Goal: Task Accomplishment & Management: Manage account settings

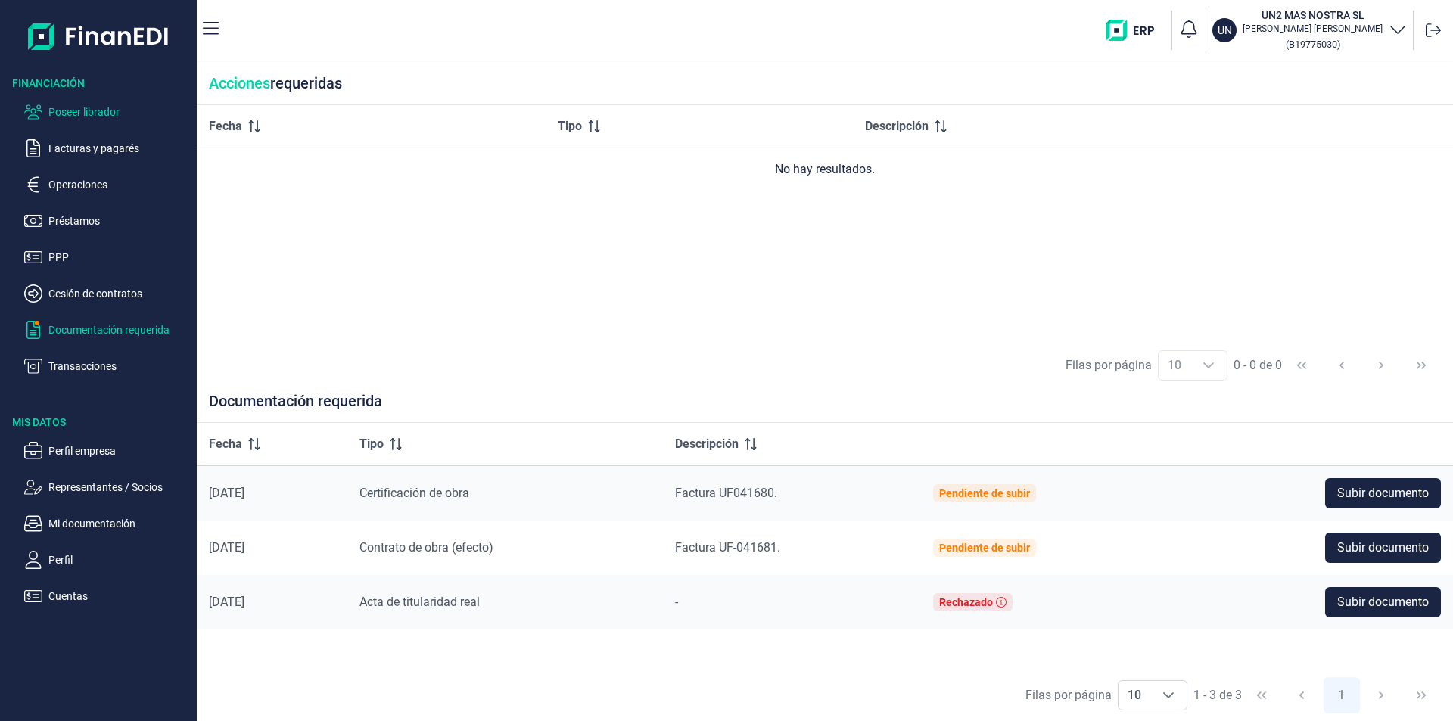
click at [96, 112] on p "Poseer librador" at bounding box center [119, 112] width 142 height 18
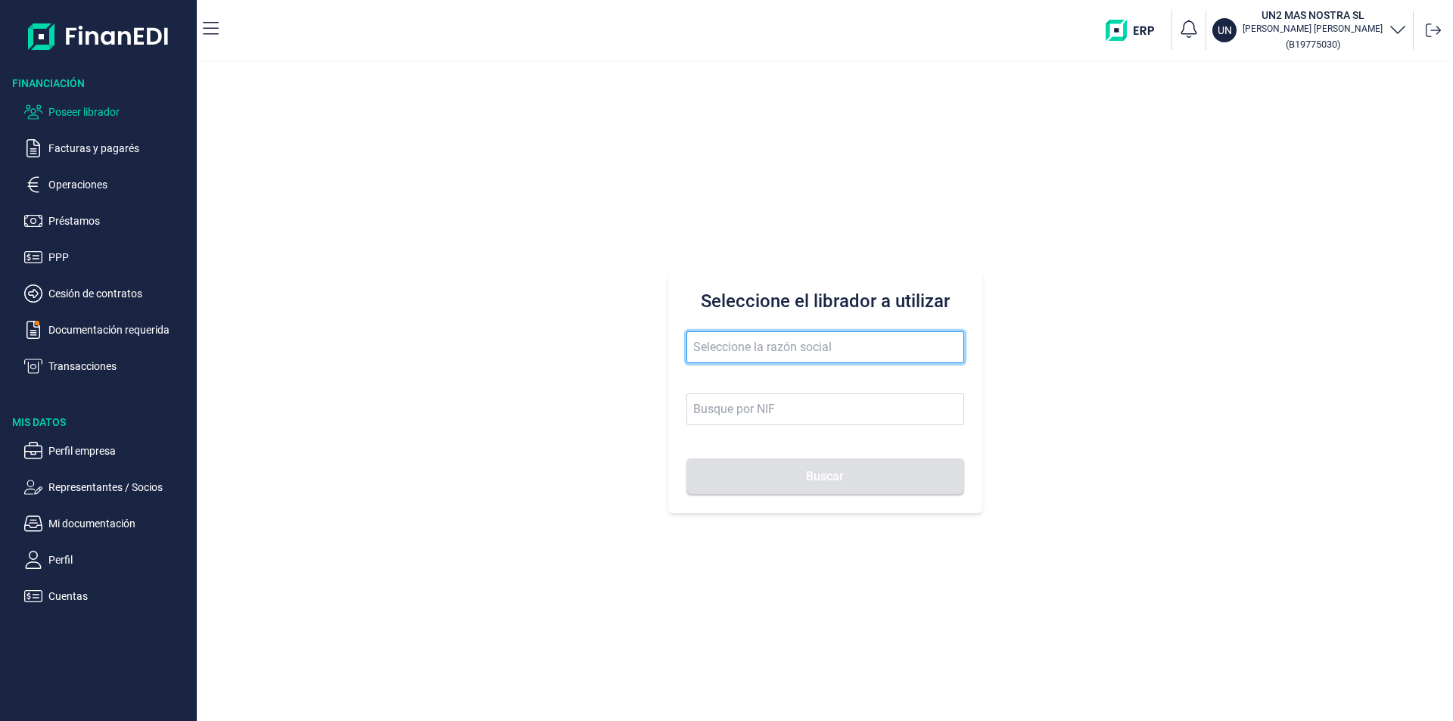
click at [713, 341] on input "text" at bounding box center [825, 347] width 278 height 32
click at [764, 384] on li "CONTRUOR SL" at bounding box center [825, 384] width 278 height 30
type input "CONTRUOR SL"
type input "B02897700"
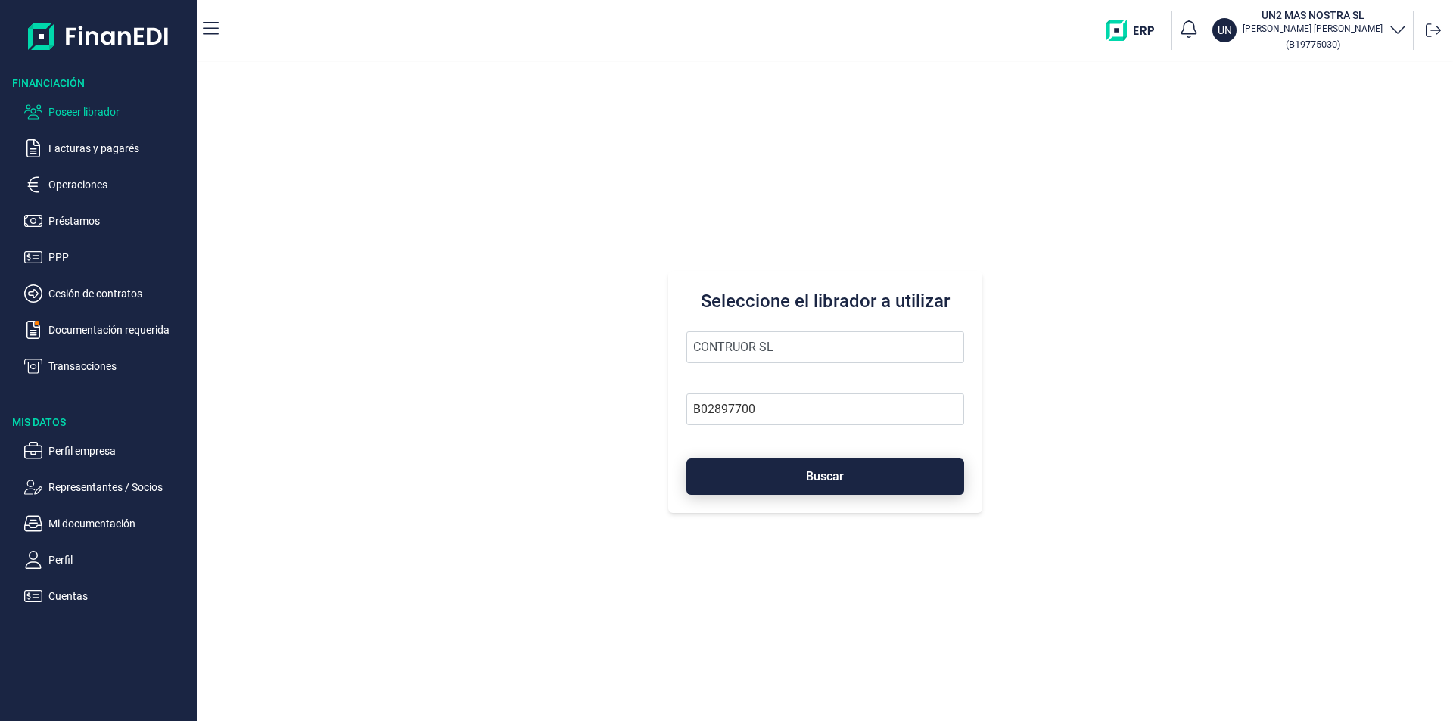
click at [779, 476] on button "Buscar" at bounding box center [825, 476] width 278 height 36
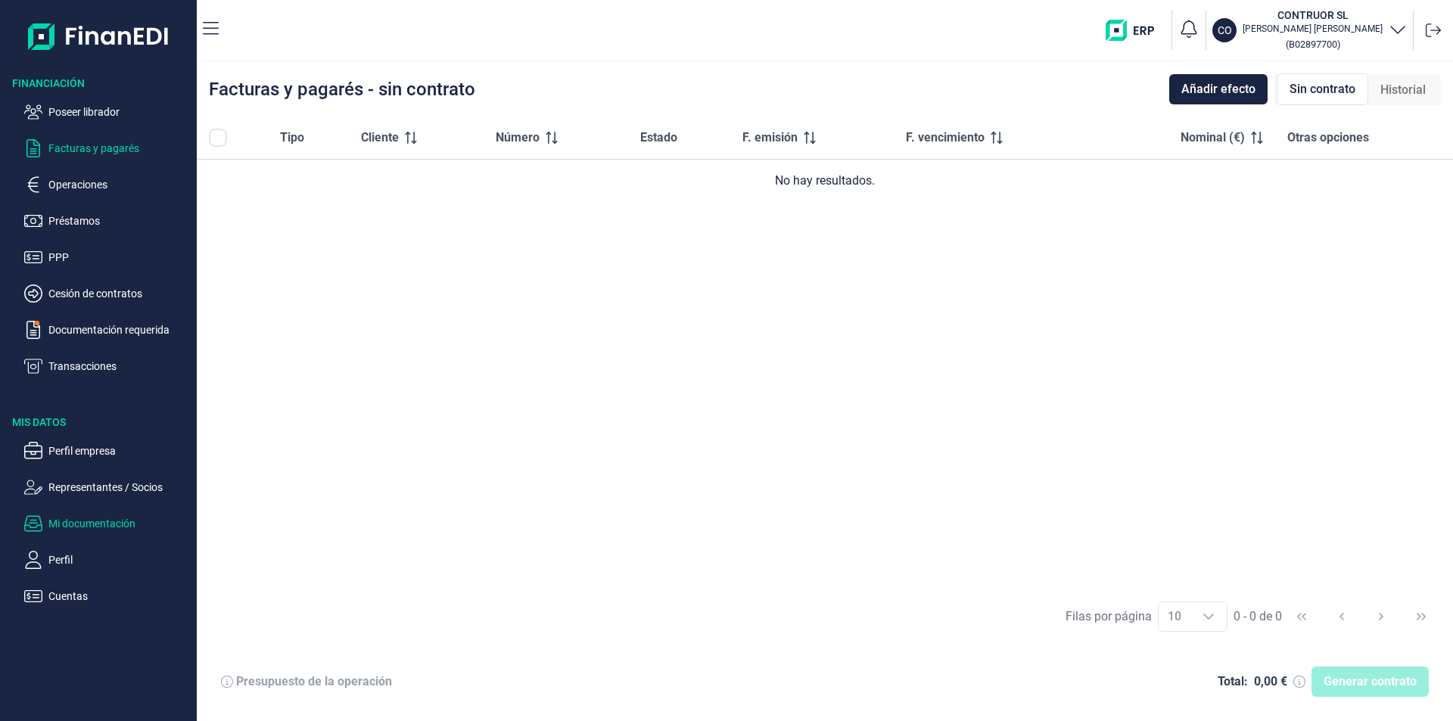
click at [112, 519] on p "Mi documentación" at bounding box center [119, 523] width 142 height 18
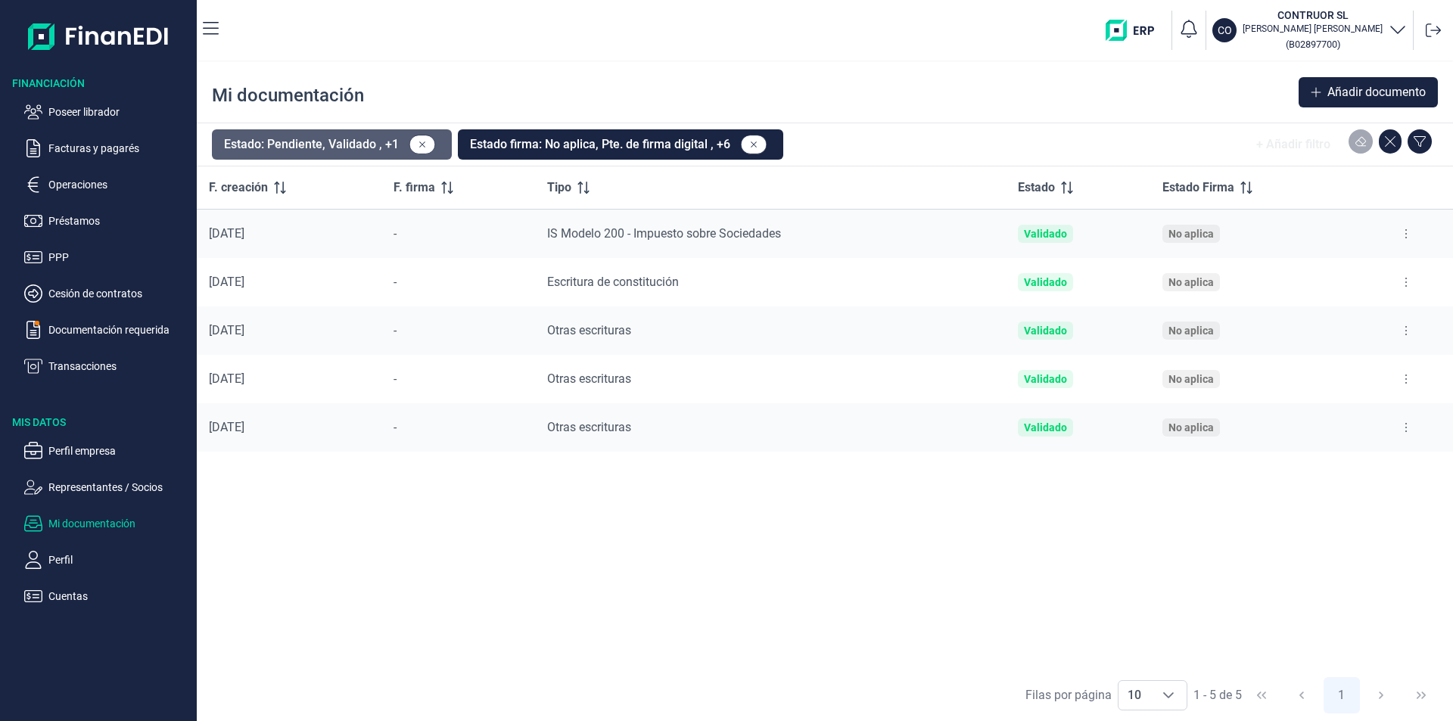
click at [372, 141] on button "Estado: Pendiente, Validado , +1" at bounding box center [332, 144] width 240 height 30
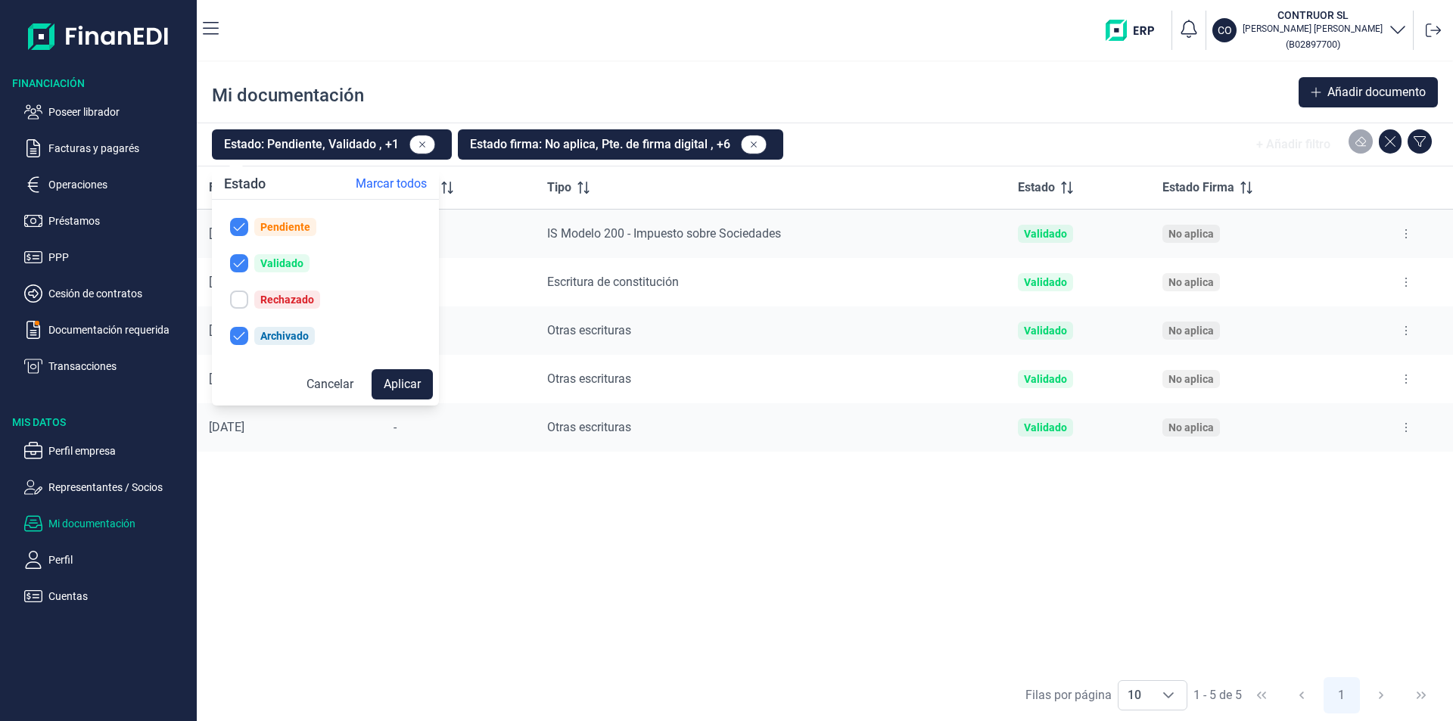
click at [268, 300] on div "Rechazado" at bounding box center [287, 300] width 54 height 12
checkbox input "true"
click at [399, 385] on button "Aplicar" at bounding box center [401, 384] width 61 height 30
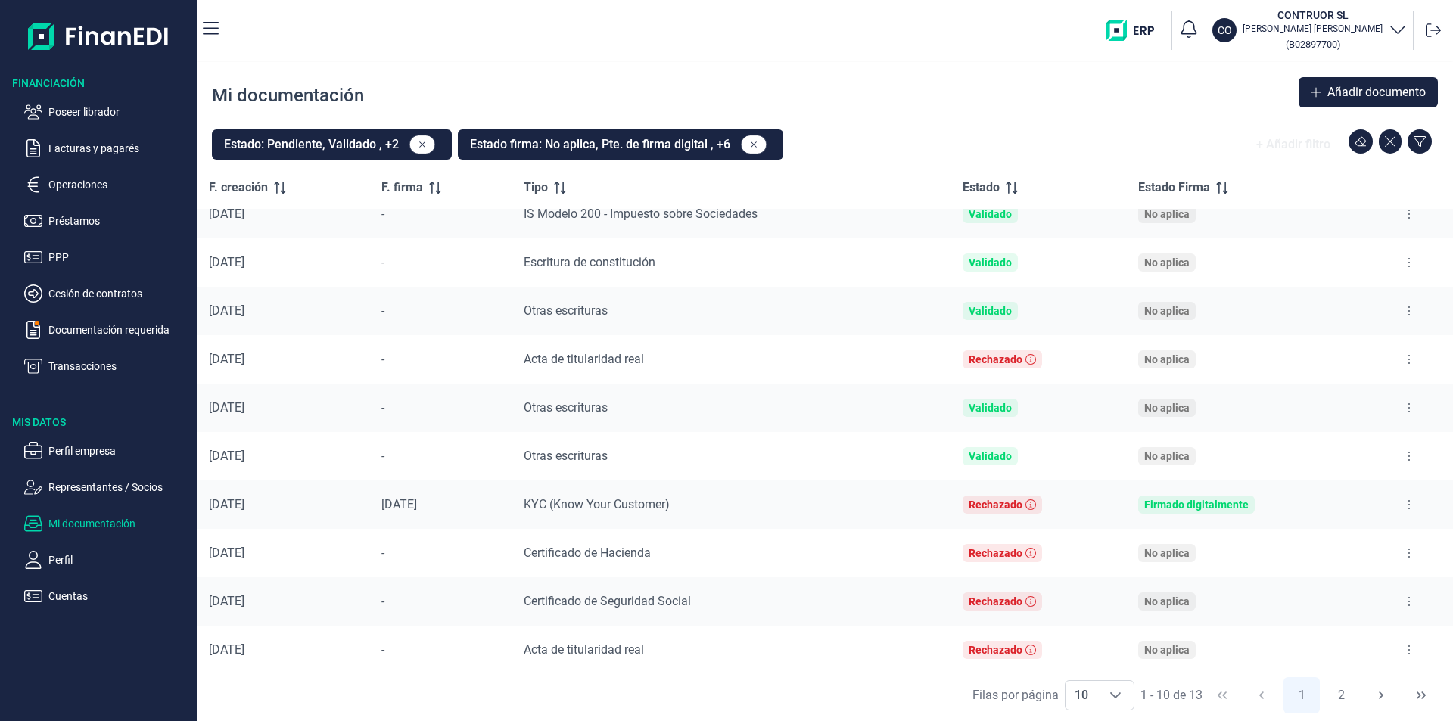
scroll to position [25, 0]
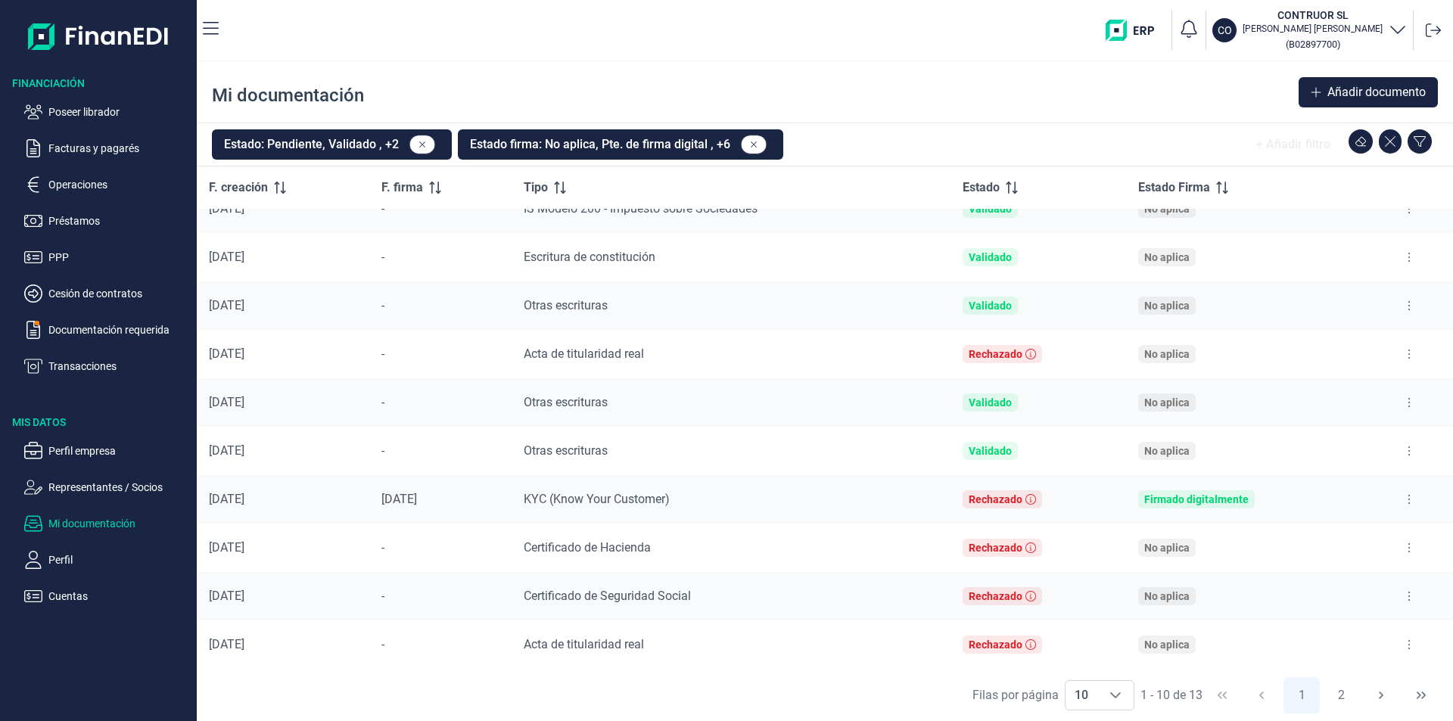
click at [1405, 495] on button at bounding box center [1408, 499] width 27 height 24
click at [1314, 535] on span "Ver documento" at bounding box center [1310, 537] width 72 height 15
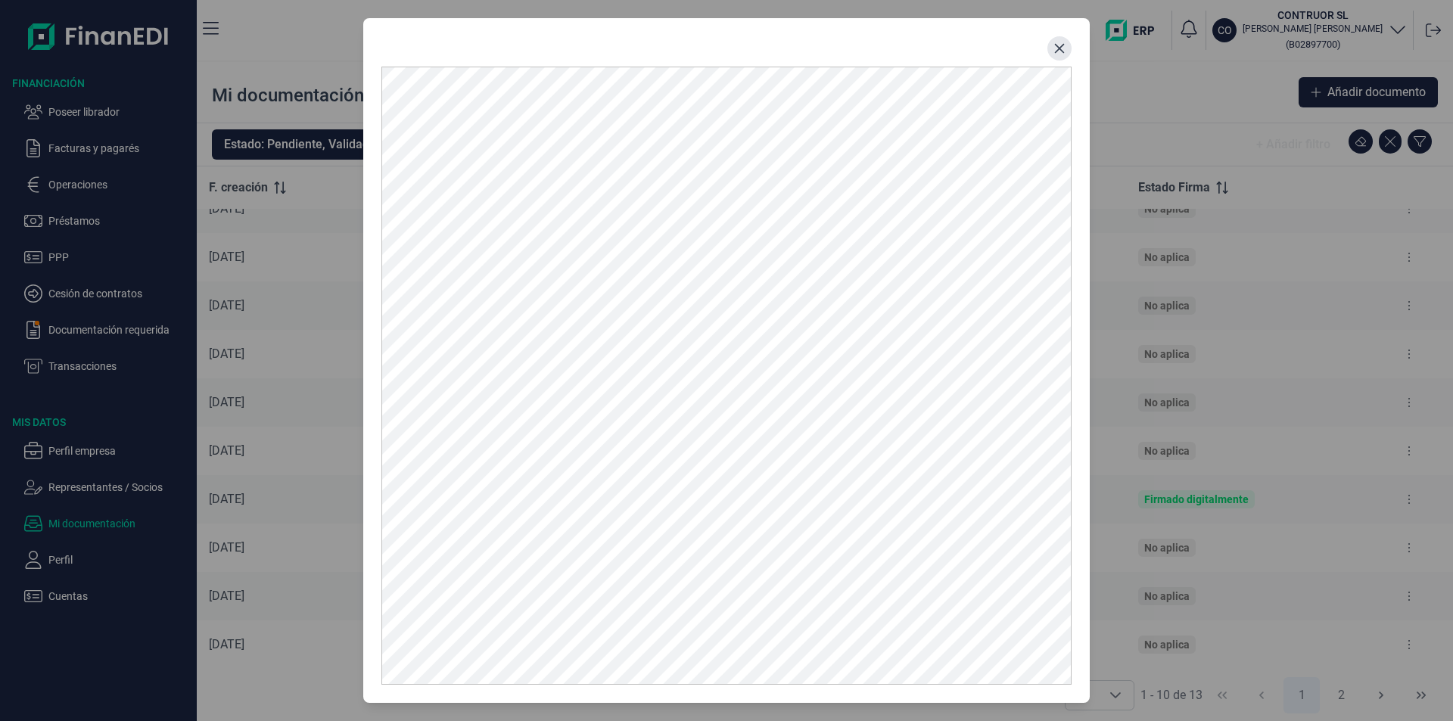
click at [1063, 48] on icon "Close" at bounding box center [1059, 48] width 12 height 12
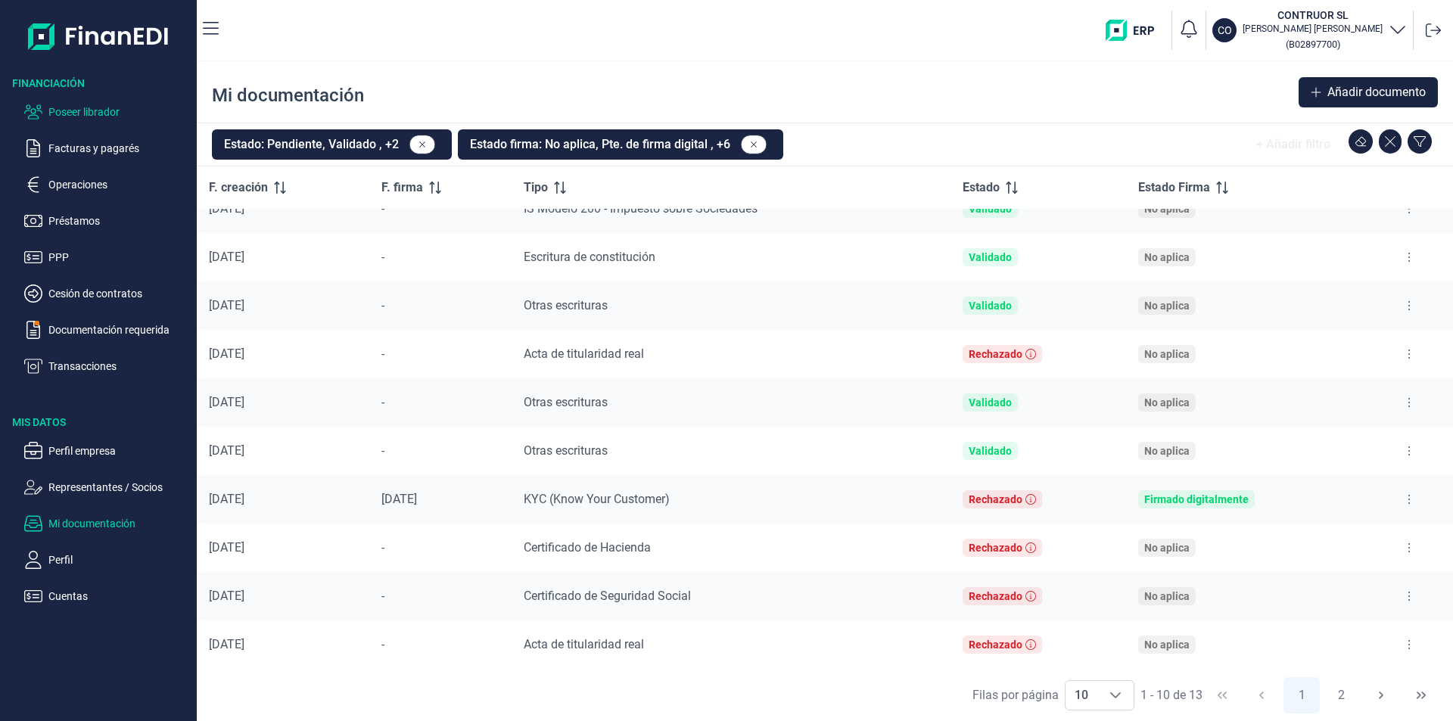
click at [92, 111] on p "Poseer librador" at bounding box center [119, 112] width 142 height 18
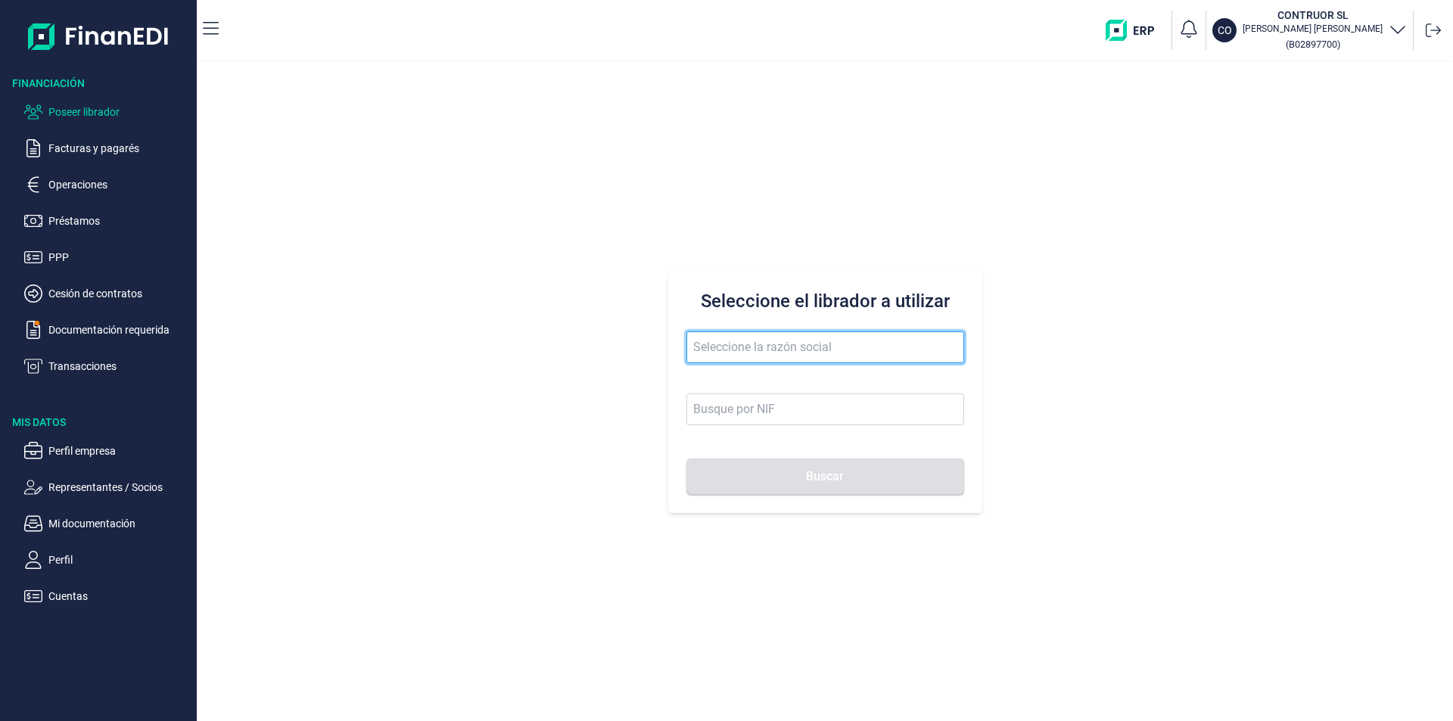
click at [729, 349] on input "text" at bounding box center [825, 347] width 278 height 32
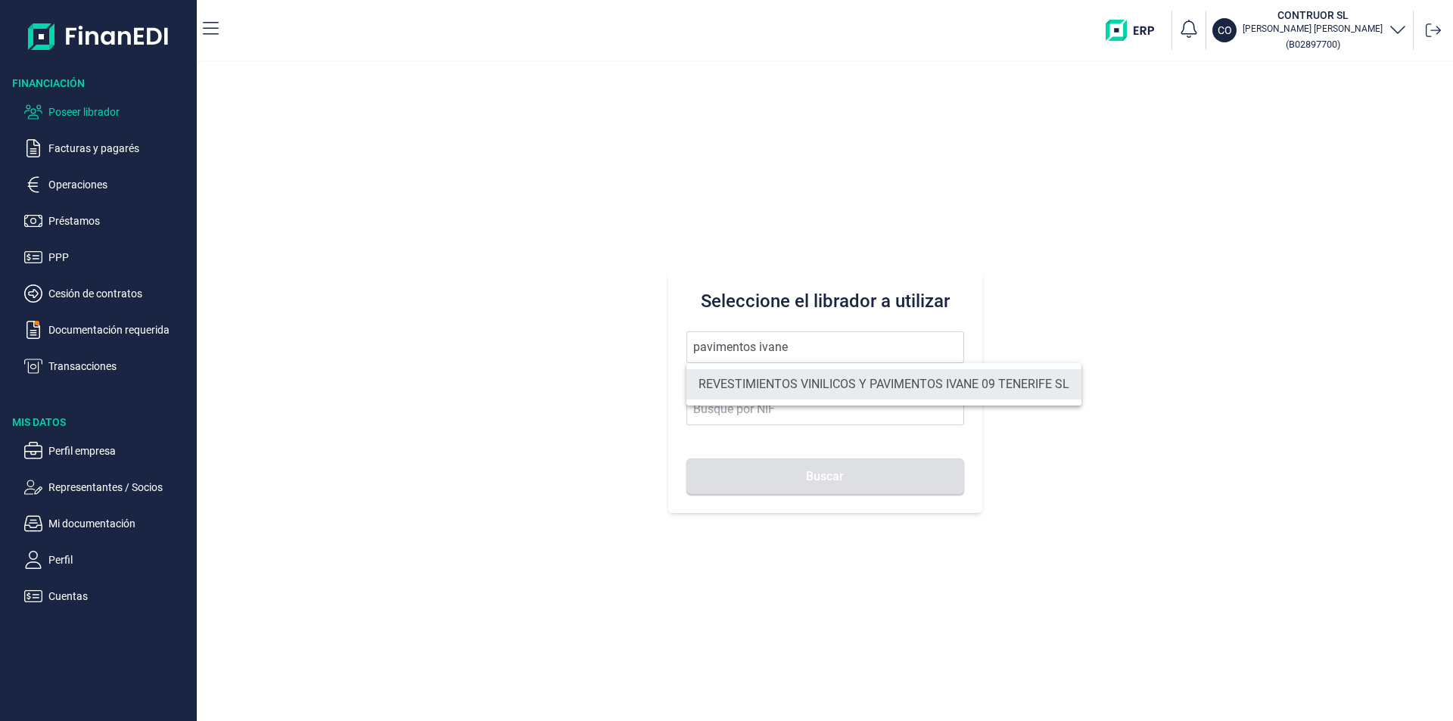
click at [807, 387] on li "REVESTIMIENTOS VINILICOS Y PAVIMENTOS IVANE 09 TENERIFE SL" at bounding box center [883, 384] width 395 height 30
type input "REVESTIMIENTOS VINILICOS Y PAVIMENTOS IVANE 09 TENERIFE SL"
type input "B76736859"
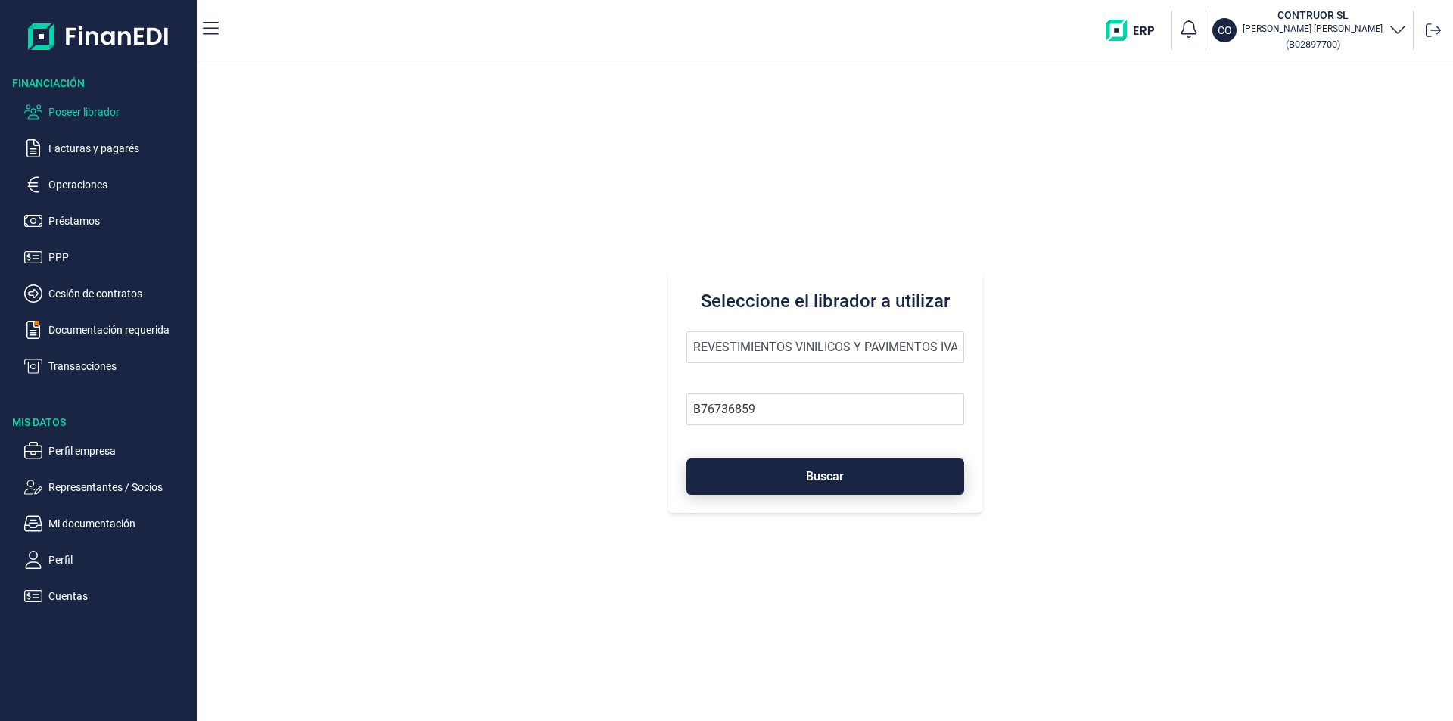
click at [805, 481] on button "Buscar" at bounding box center [825, 476] width 278 height 36
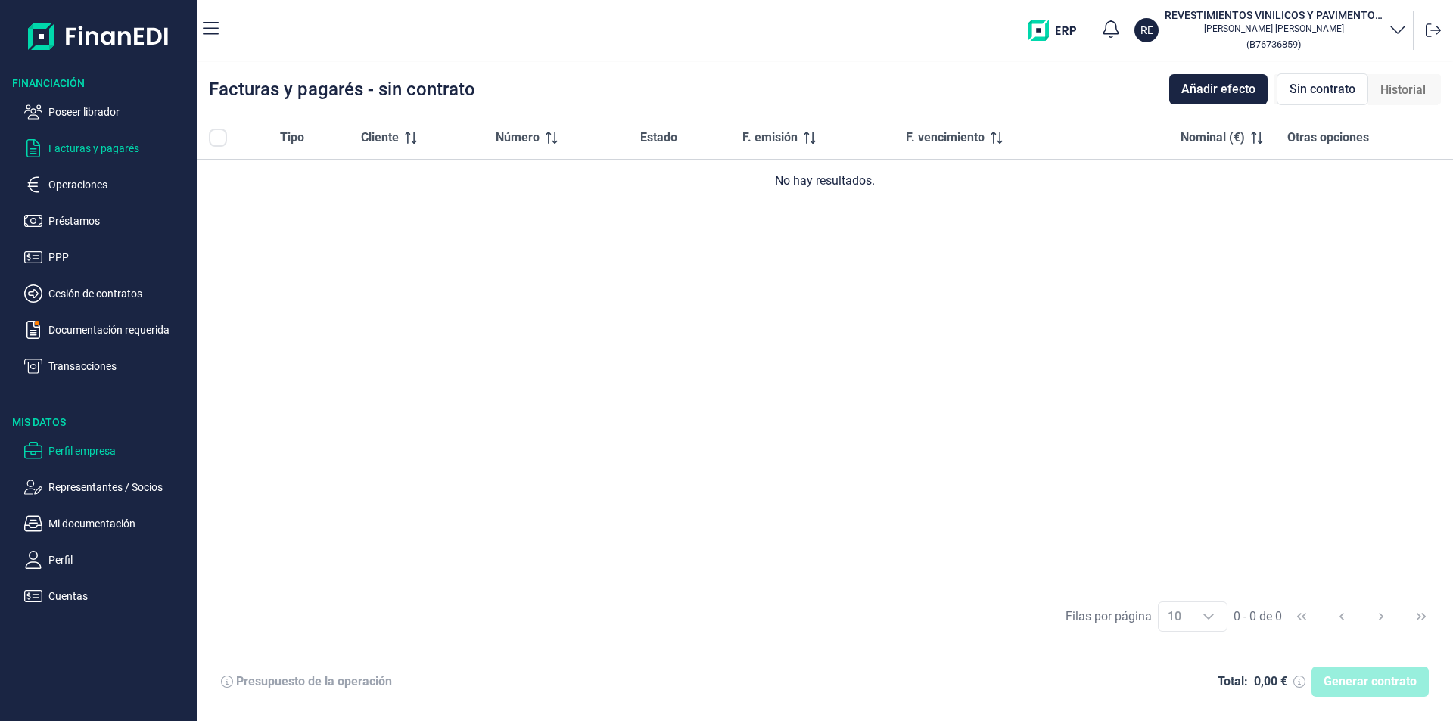
click at [84, 452] on p "Perfil empresa" at bounding box center [119, 451] width 142 height 18
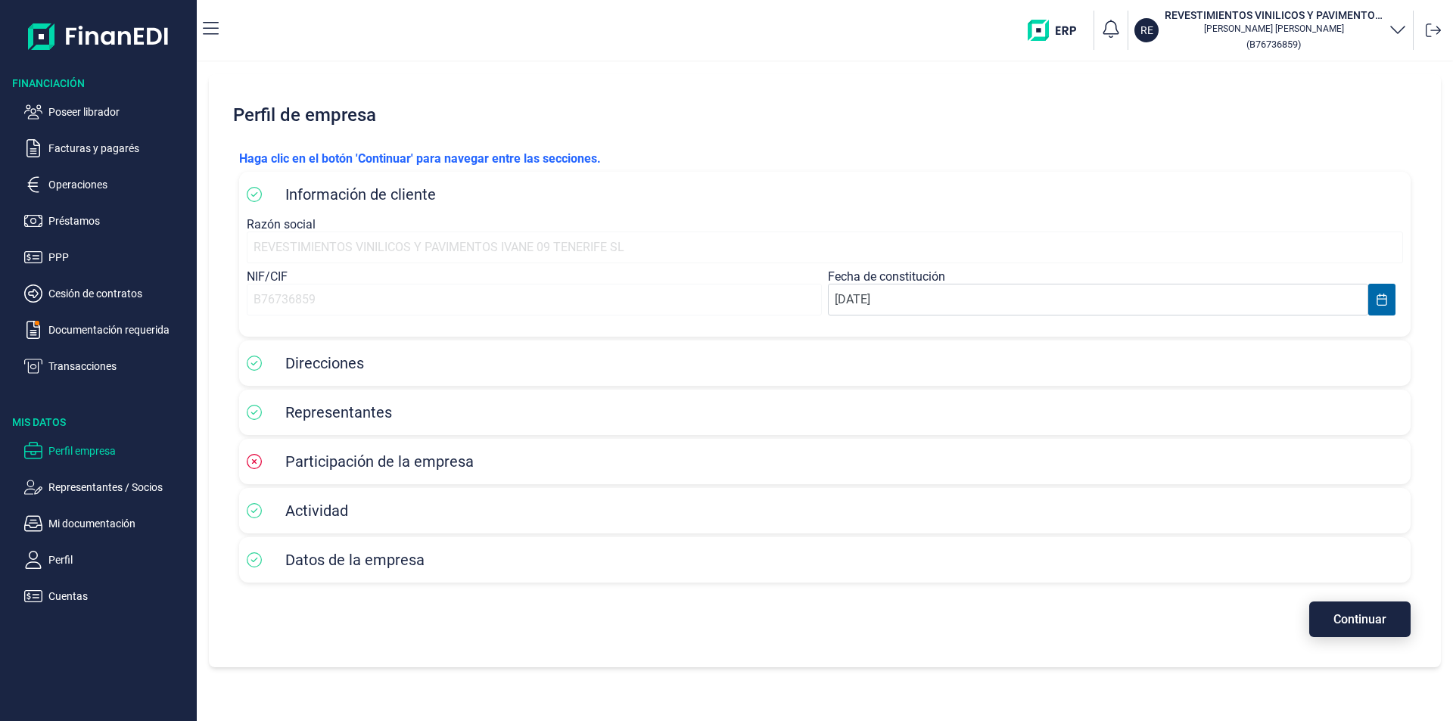
click at [1343, 625] on span "Continuar" at bounding box center [1359, 619] width 53 height 11
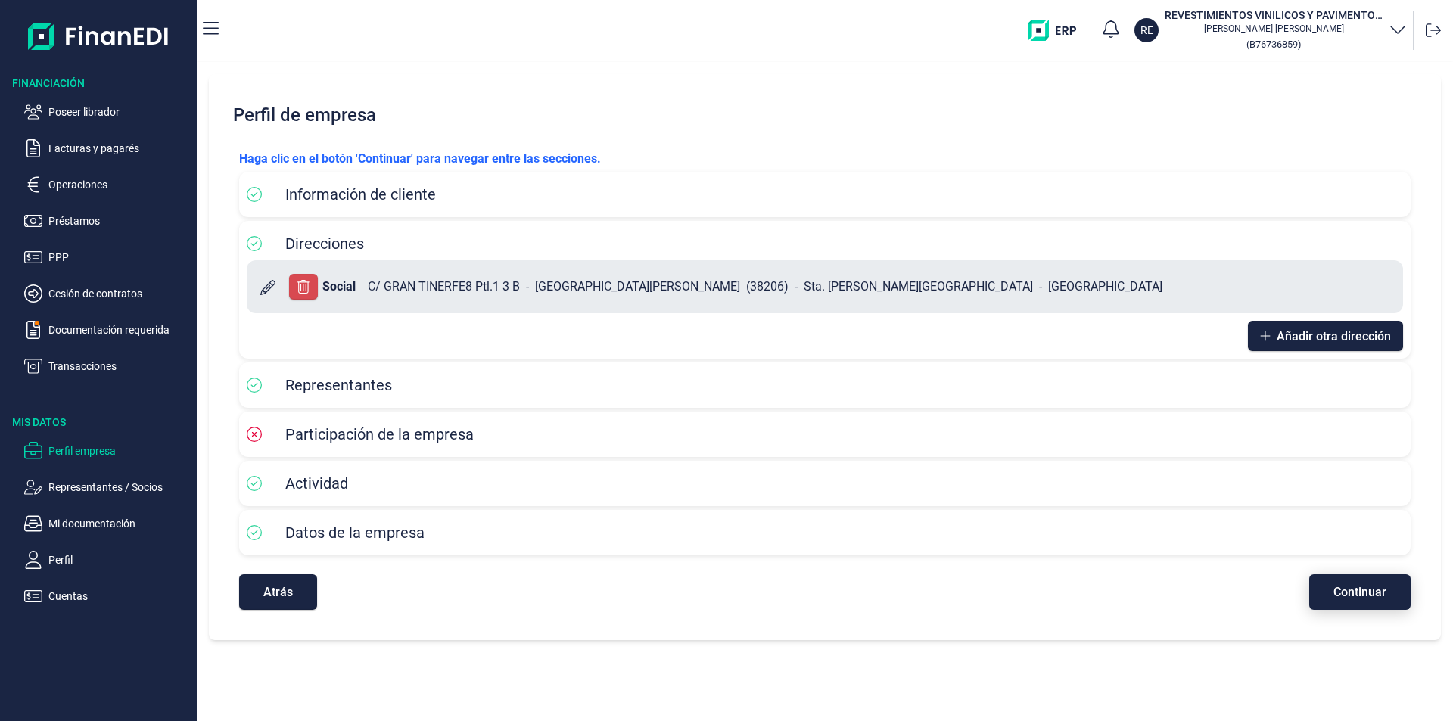
click at [1340, 591] on span "Continuar" at bounding box center [1359, 591] width 53 height 11
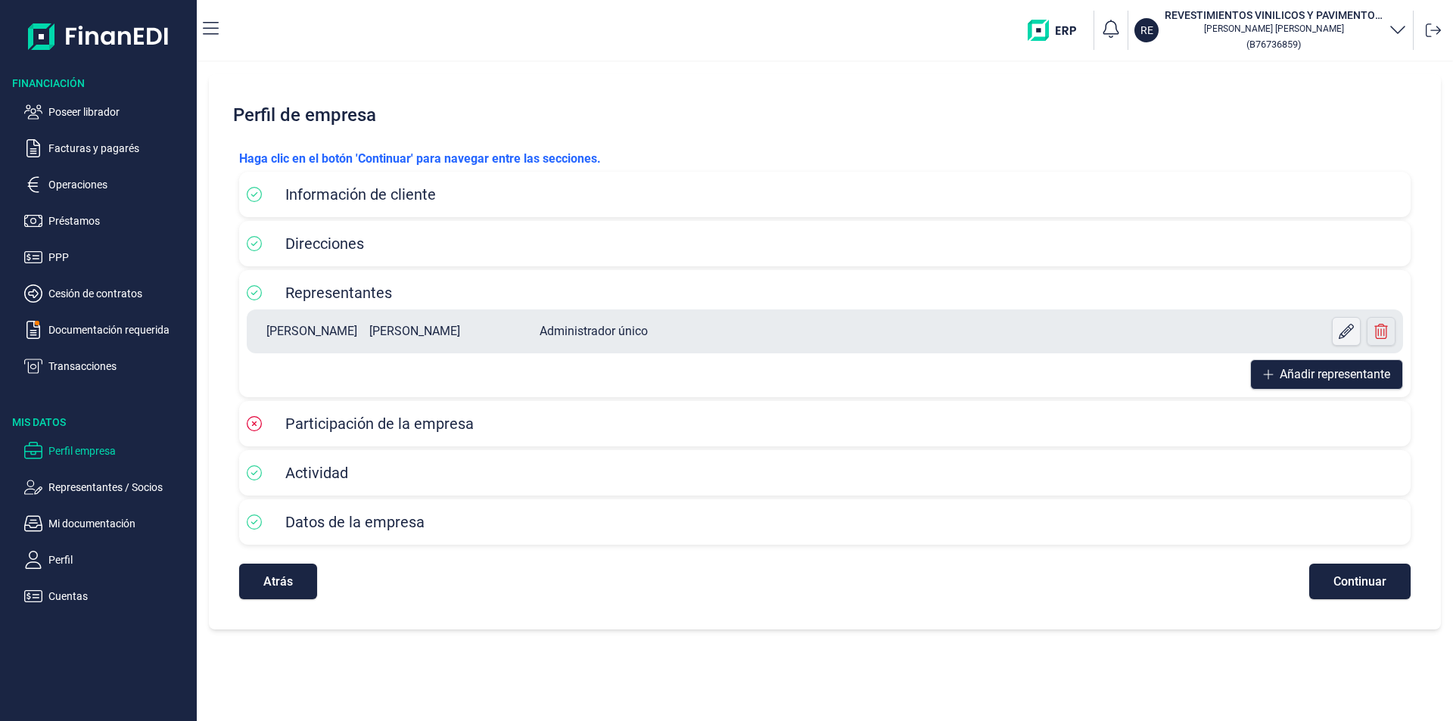
click at [1341, 334] on icon at bounding box center [1345, 331] width 15 height 15
select select "ES"
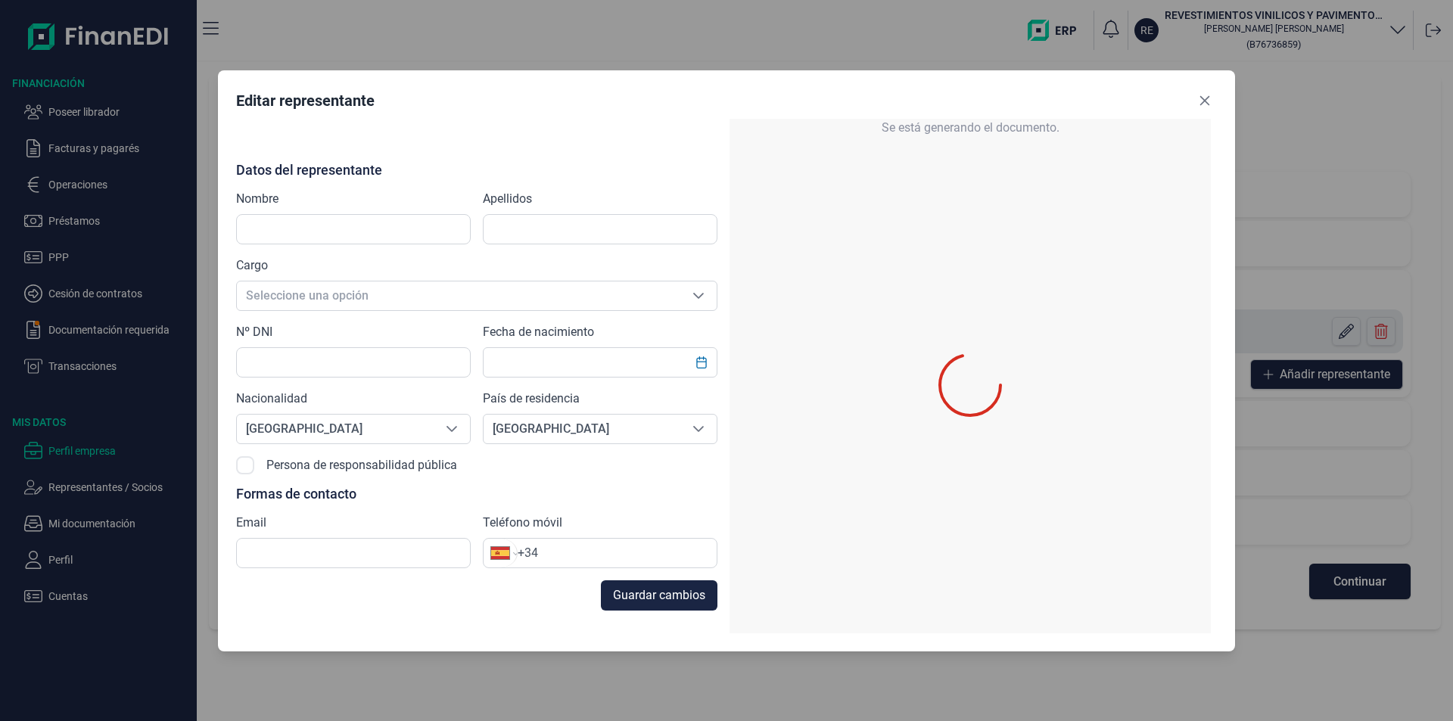
type input "[PERSON_NAME]"
type input "54041952W"
type input "[PERSON_NAME][EMAIL_ADDRESS][DOMAIN_NAME]"
type input "[PHONE_NUMBER]"
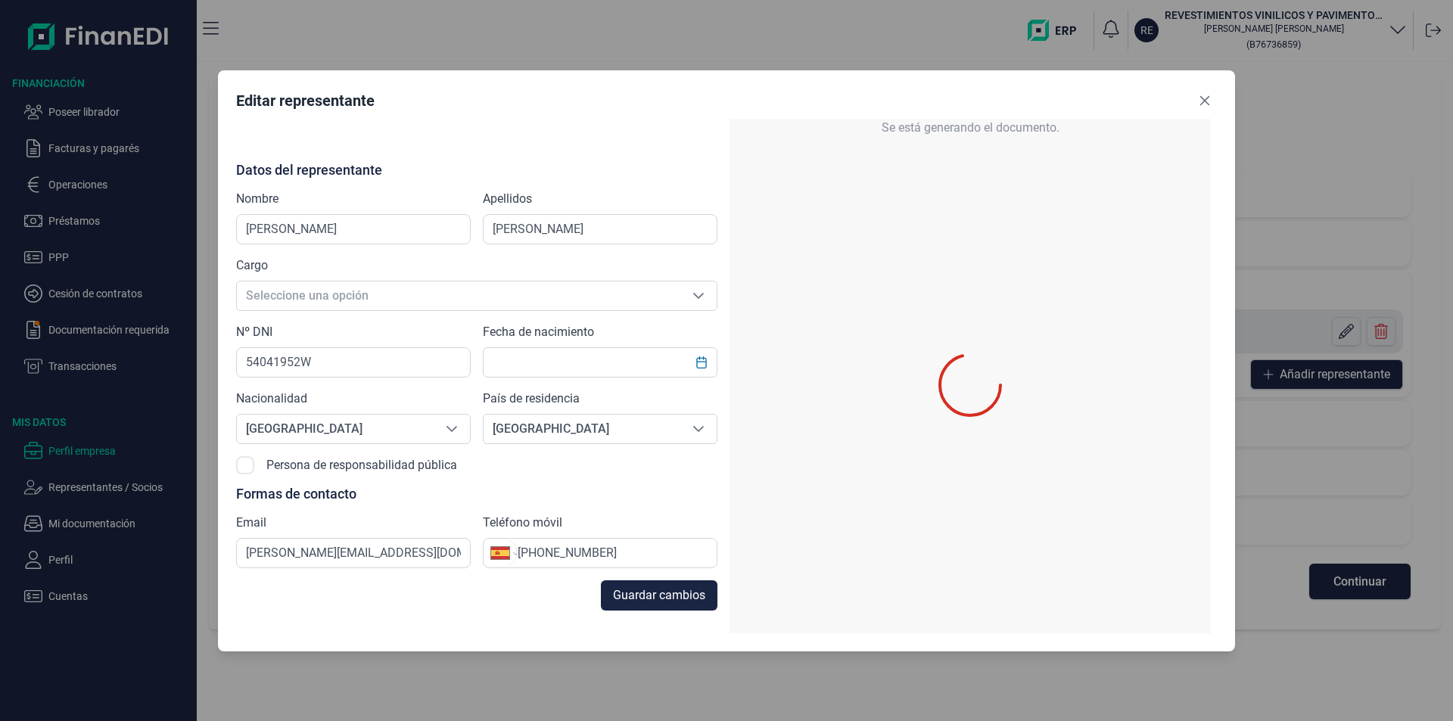
type input "[DATE]"
click at [1205, 98] on icon "Close" at bounding box center [1204, 101] width 12 height 12
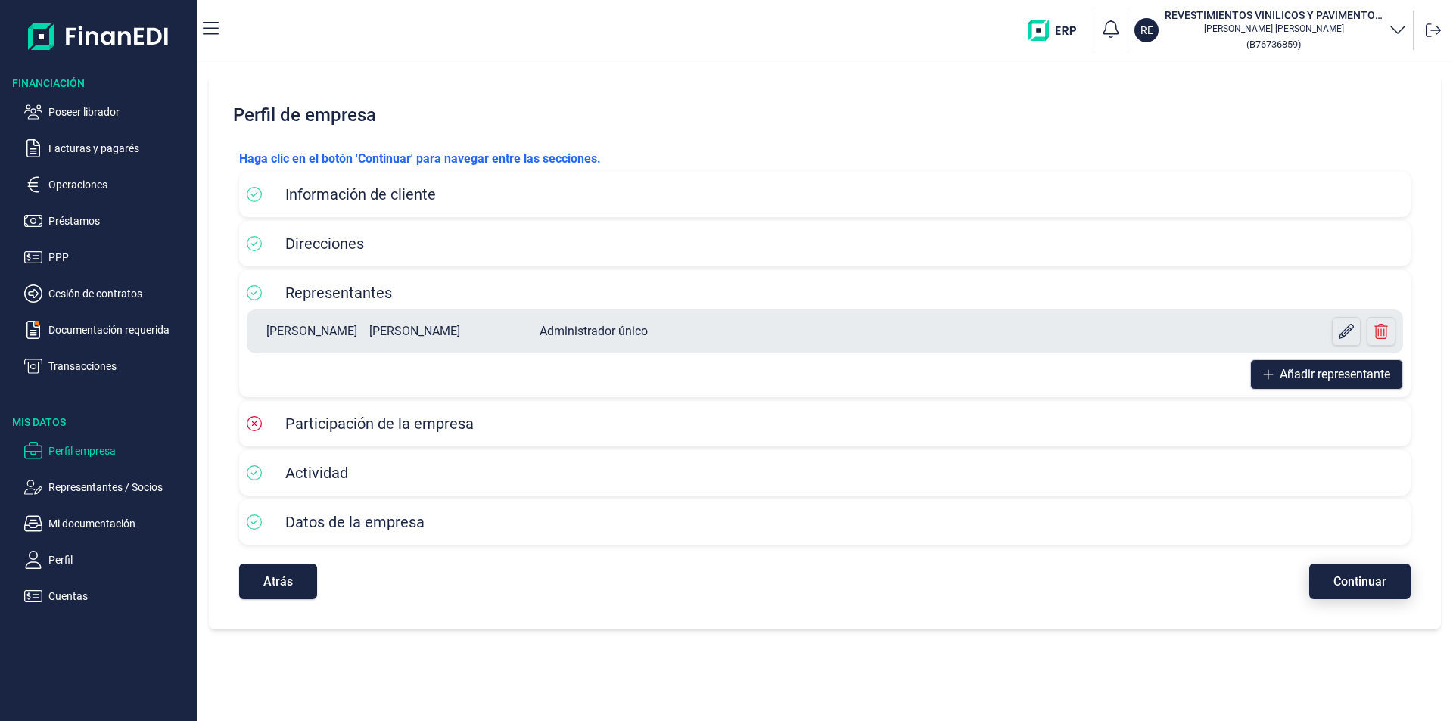
click at [1364, 582] on span "Continuar" at bounding box center [1359, 581] width 53 height 11
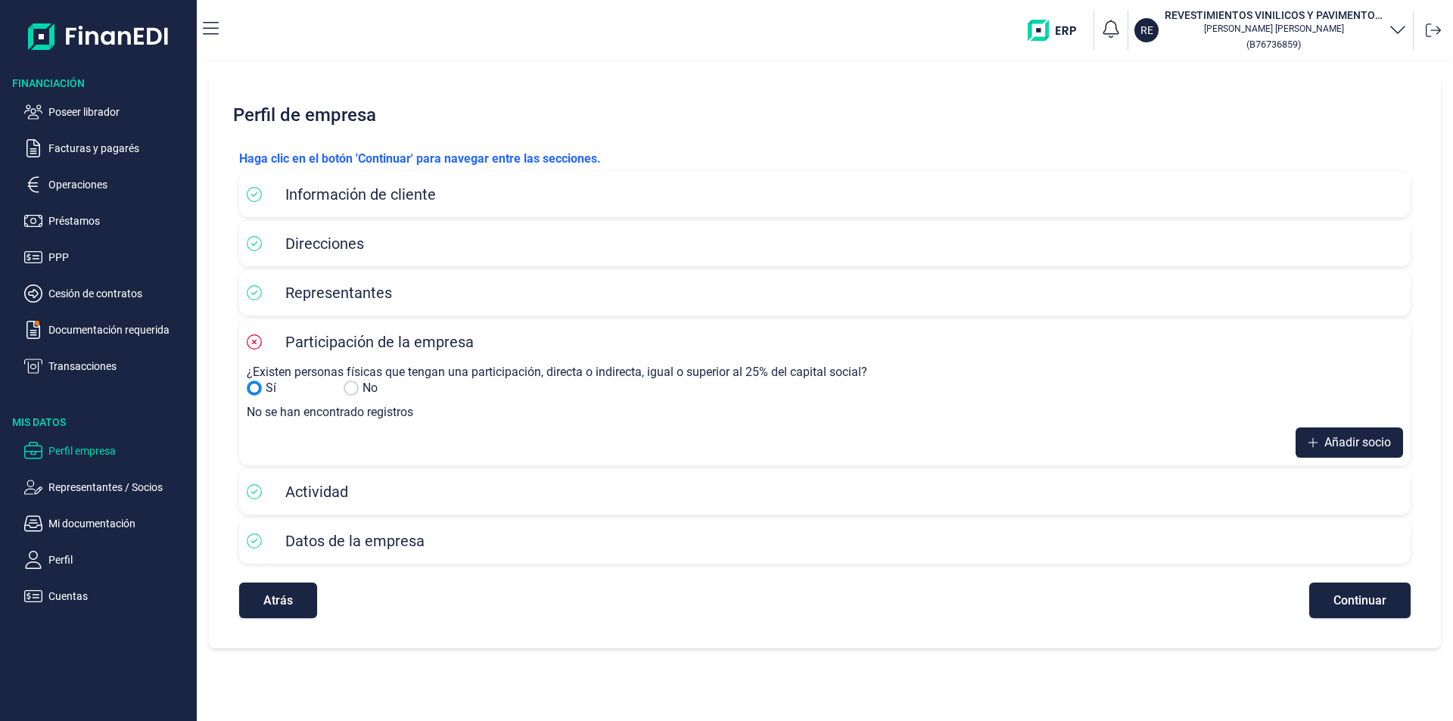
click at [254, 387] on input "No" at bounding box center [254, 388] width 15 height 15
click at [1354, 438] on span "Añadir socio" at bounding box center [1357, 443] width 67 height 18
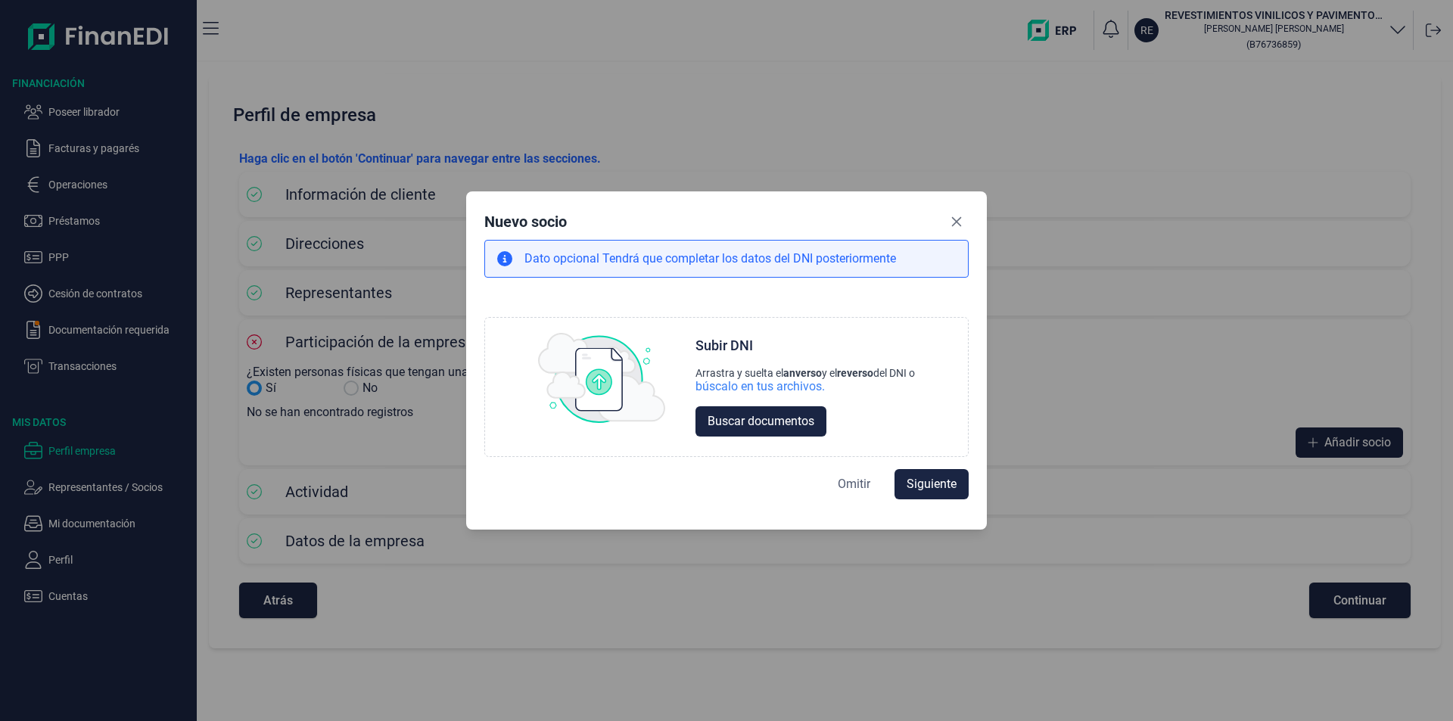
click at [856, 483] on span "Omitir" at bounding box center [854, 484] width 33 height 18
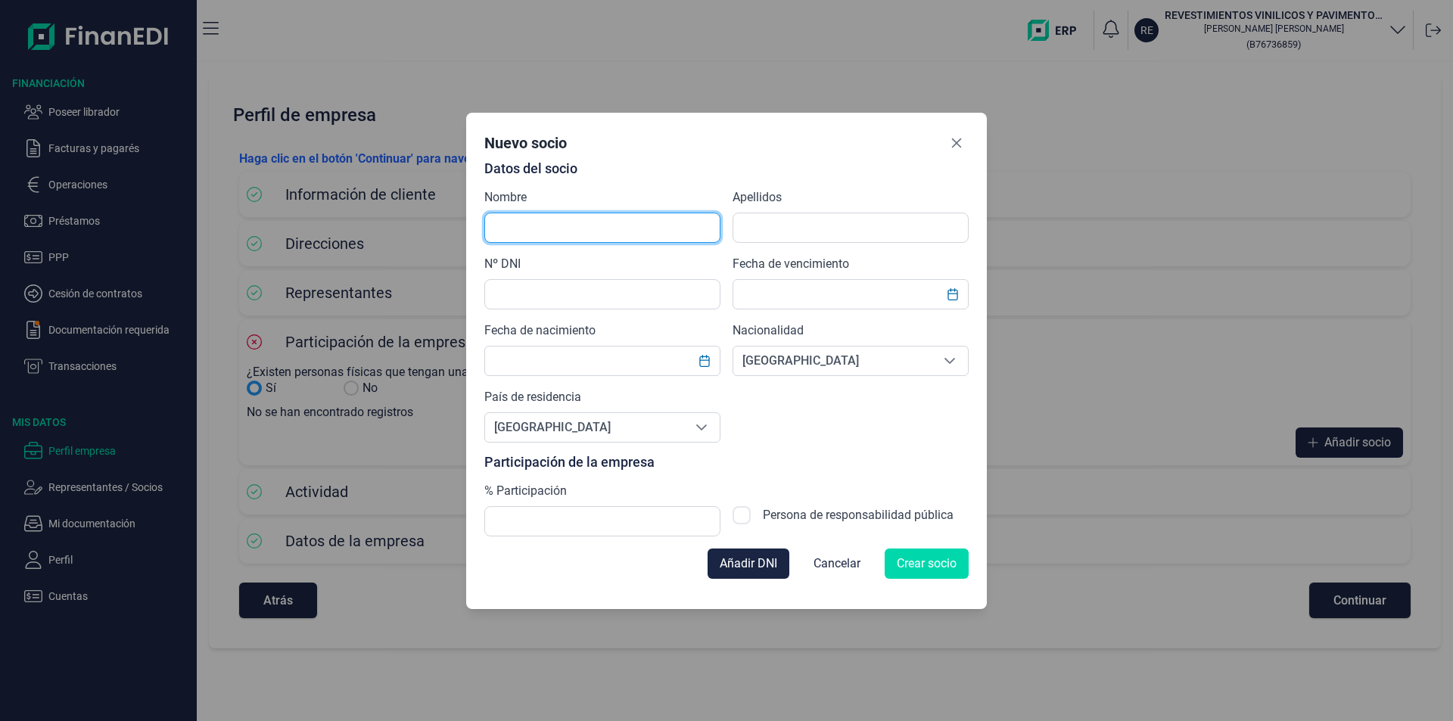
click at [510, 225] on input "text" at bounding box center [602, 228] width 236 height 30
type input "m"
type input "[PERSON_NAME]"
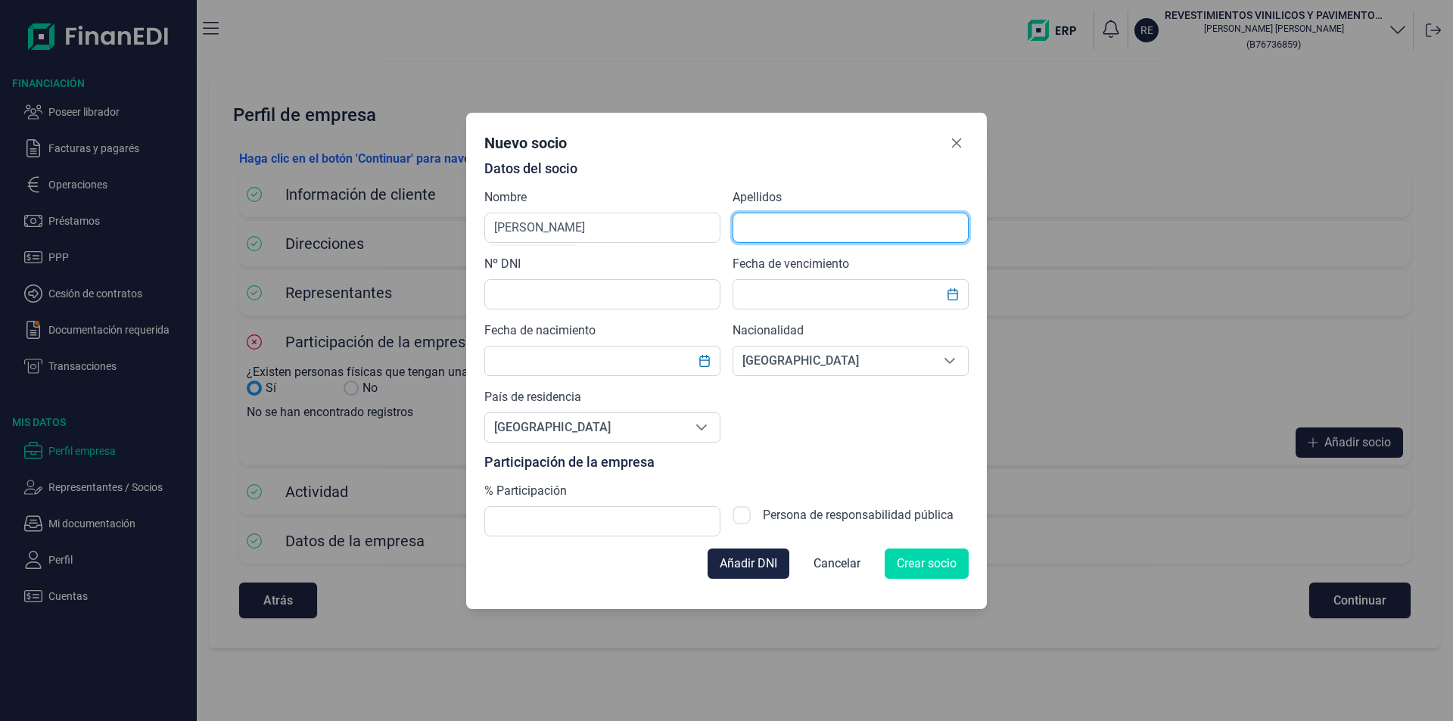
click at [772, 234] on input "text" at bounding box center [850, 228] width 236 height 30
type input "[PERSON_NAME]"
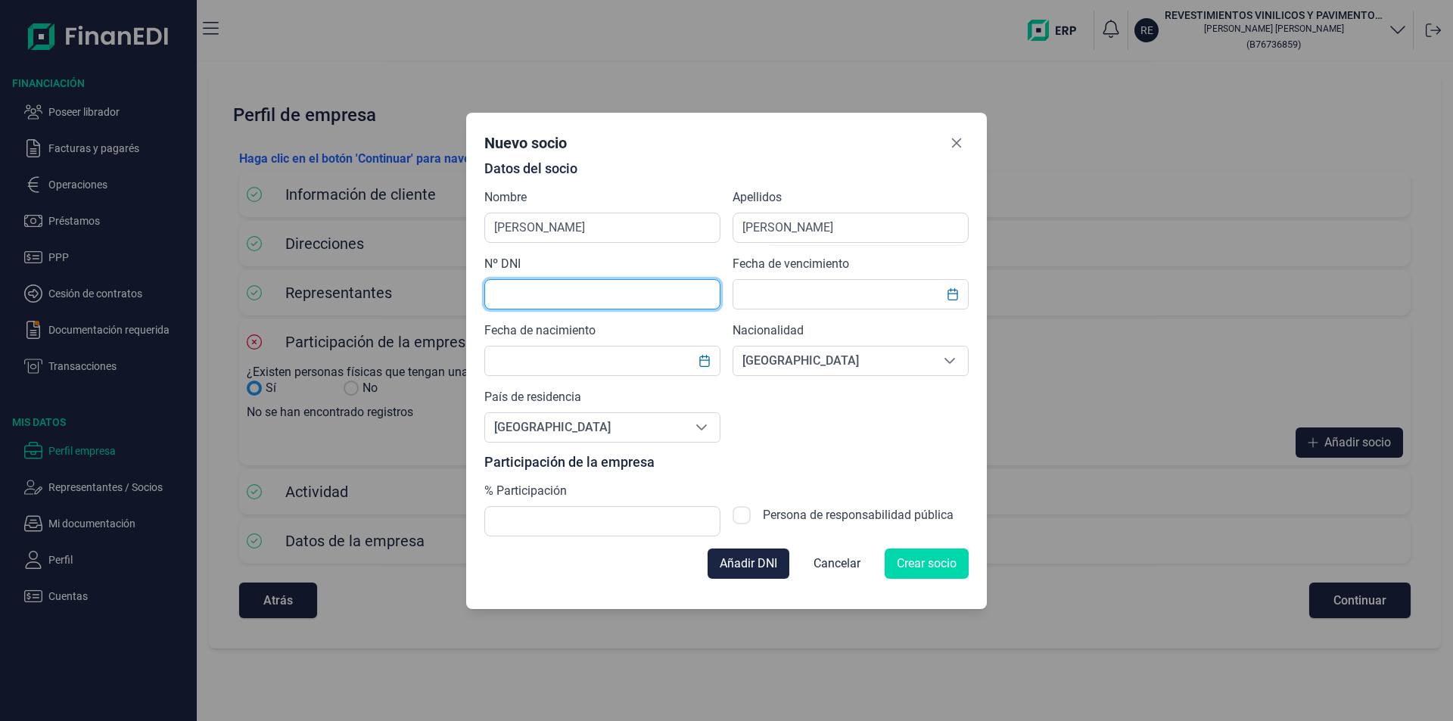
click at [517, 294] on input "text" at bounding box center [602, 294] width 236 height 30
type input "54041952W"
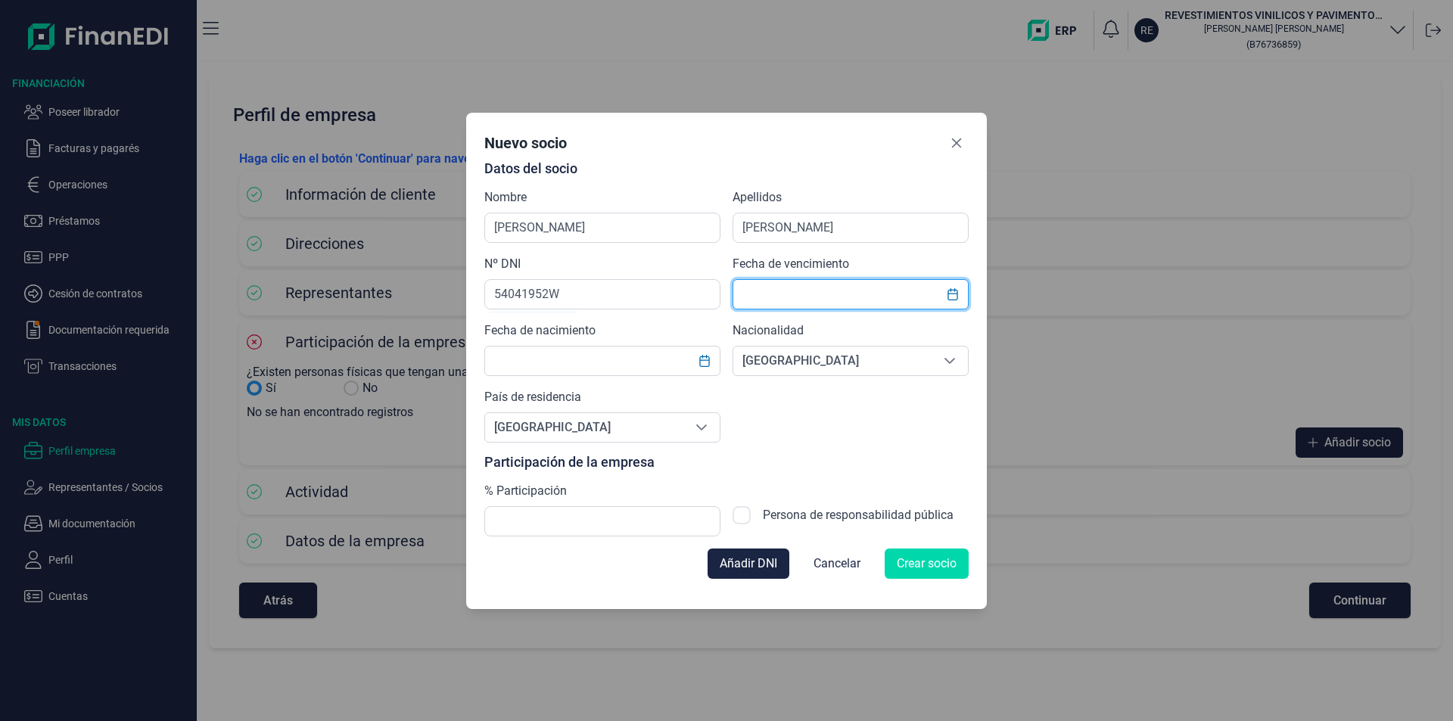
click at [765, 294] on input "text" at bounding box center [850, 294] width 236 height 30
type input "[DATE]"
click at [516, 363] on input "text" at bounding box center [602, 361] width 236 height 30
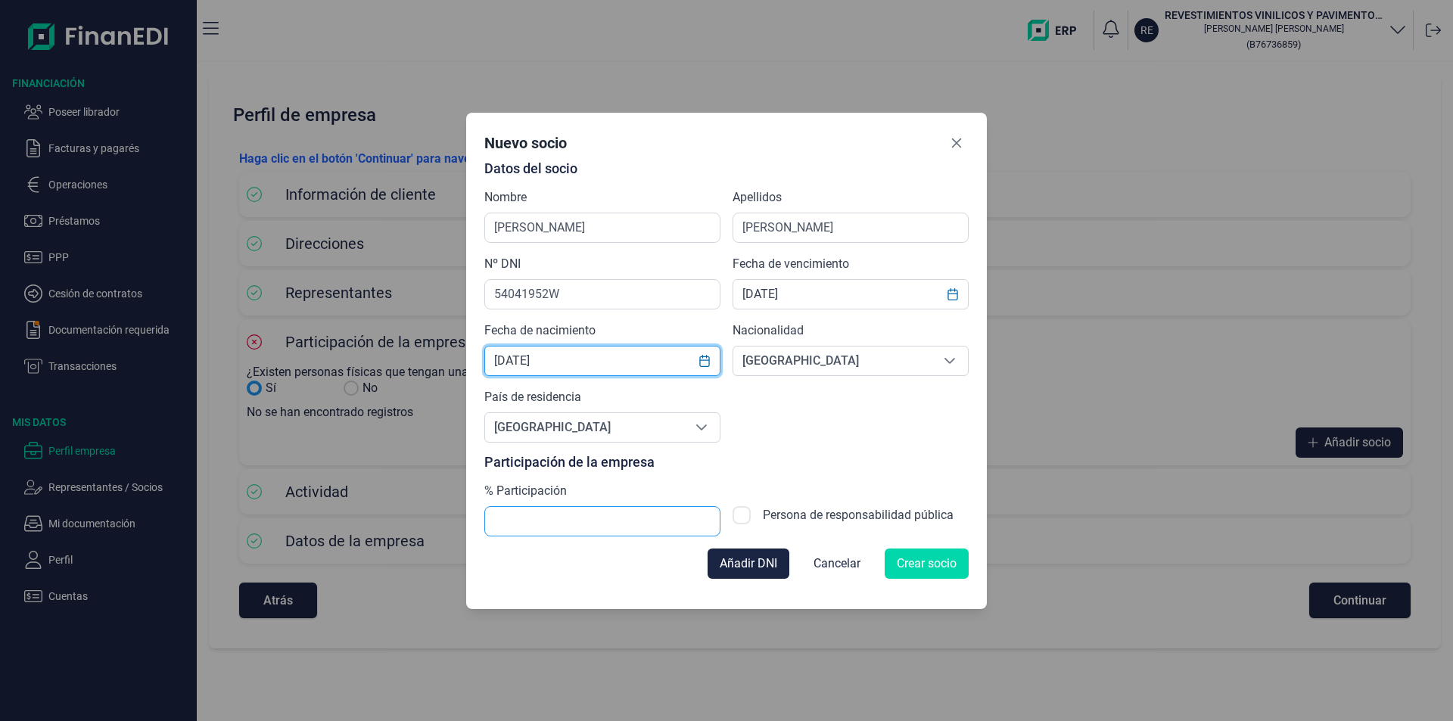
type input "[DATE]"
click at [520, 521] on input "text" at bounding box center [602, 521] width 236 height 30
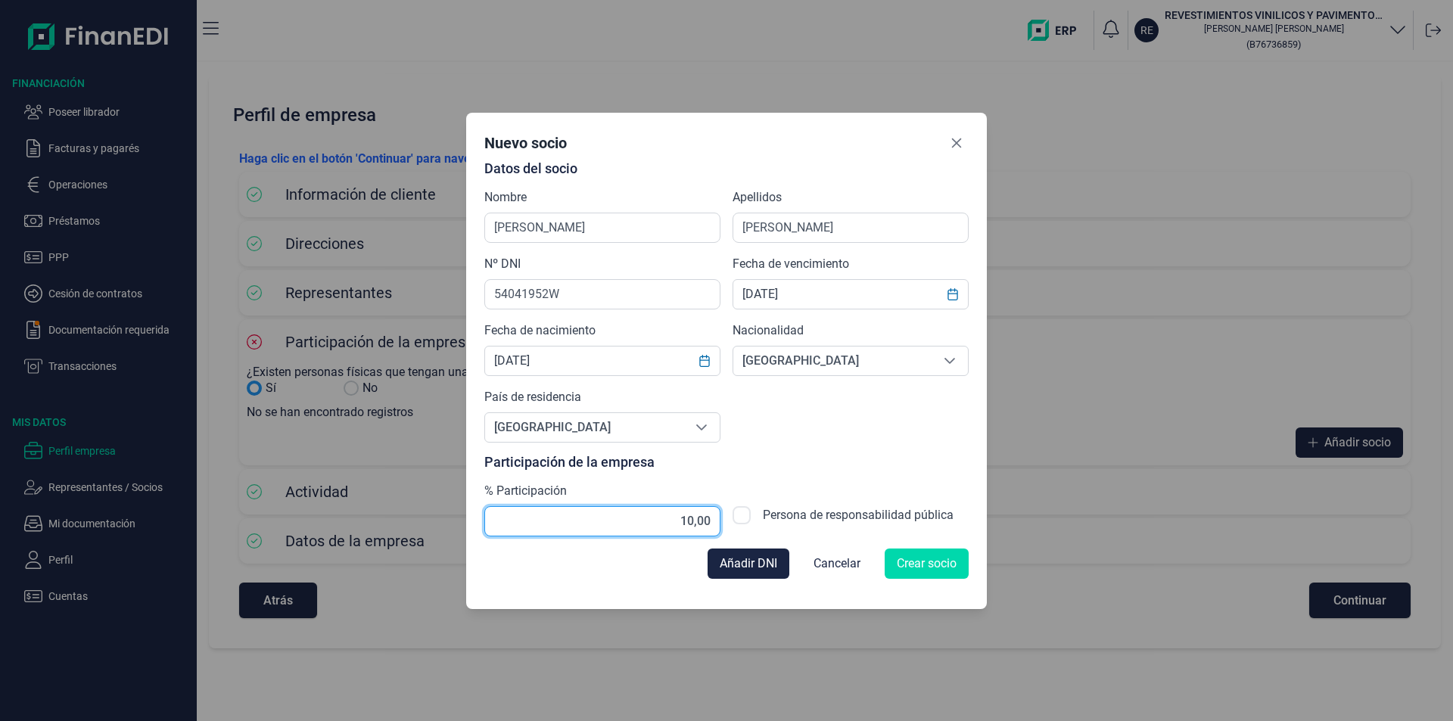
type input "100,00"
click at [931, 561] on span "Crear socio" at bounding box center [927, 564] width 60 height 18
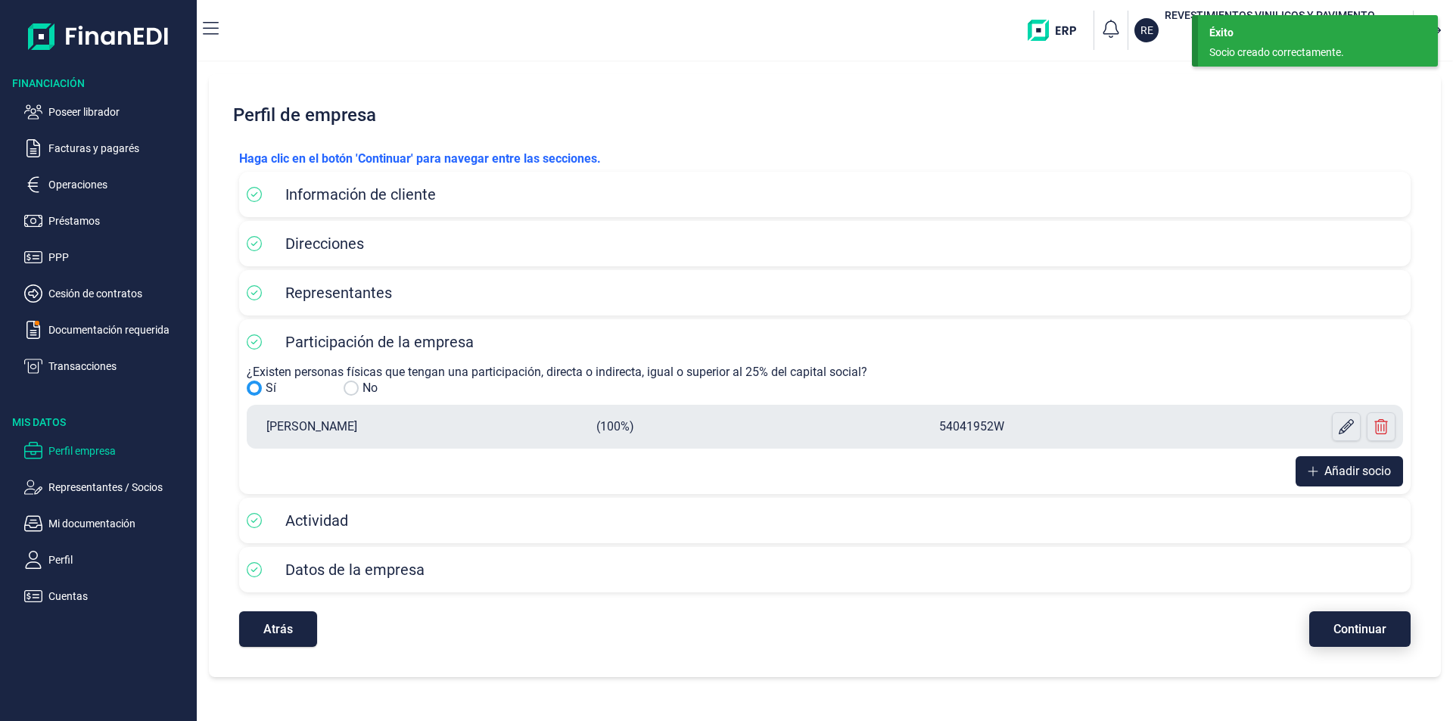
click at [1357, 623] on span "Continuar" at bounding box center [1359, 628] width 53 height 11
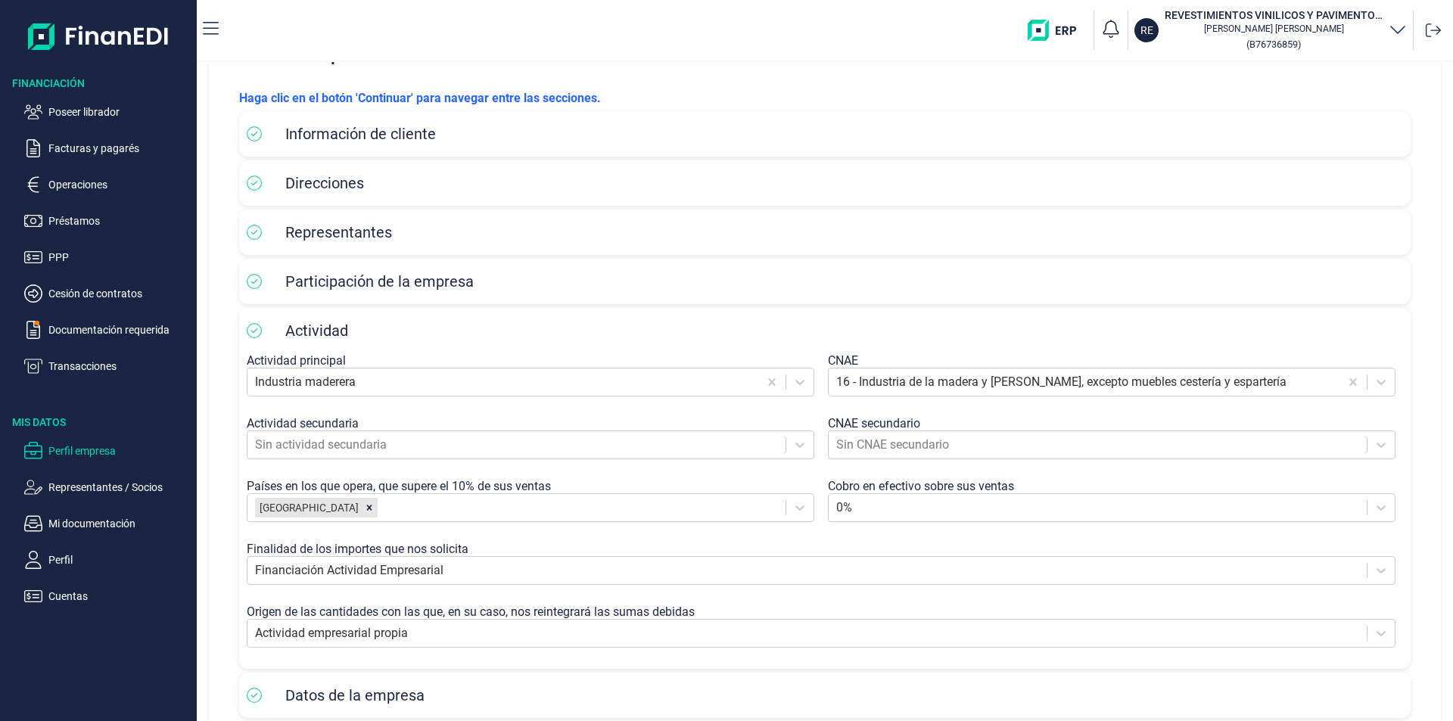
scroll to position [142, 0]
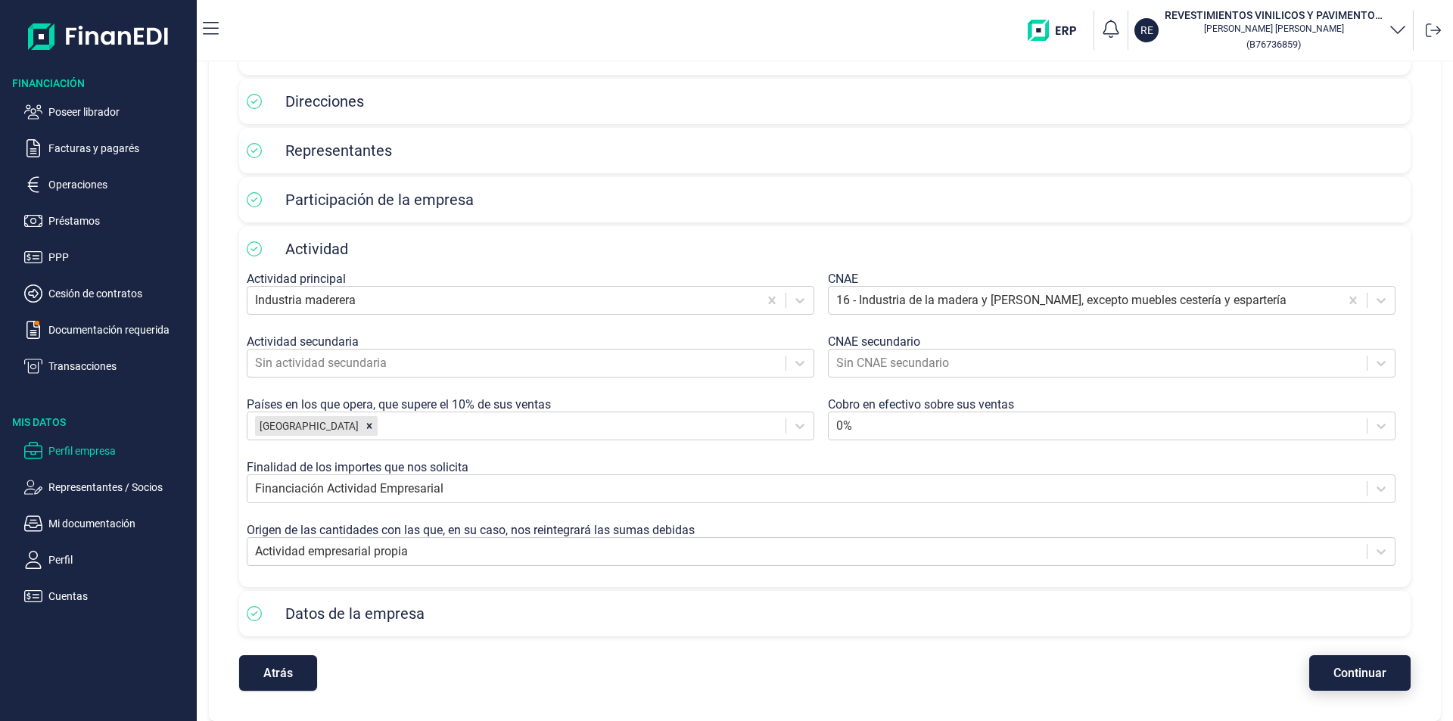
click at [1333, 675] on span "Continuar" at bounding box center [1359, 672] width 53 height 11
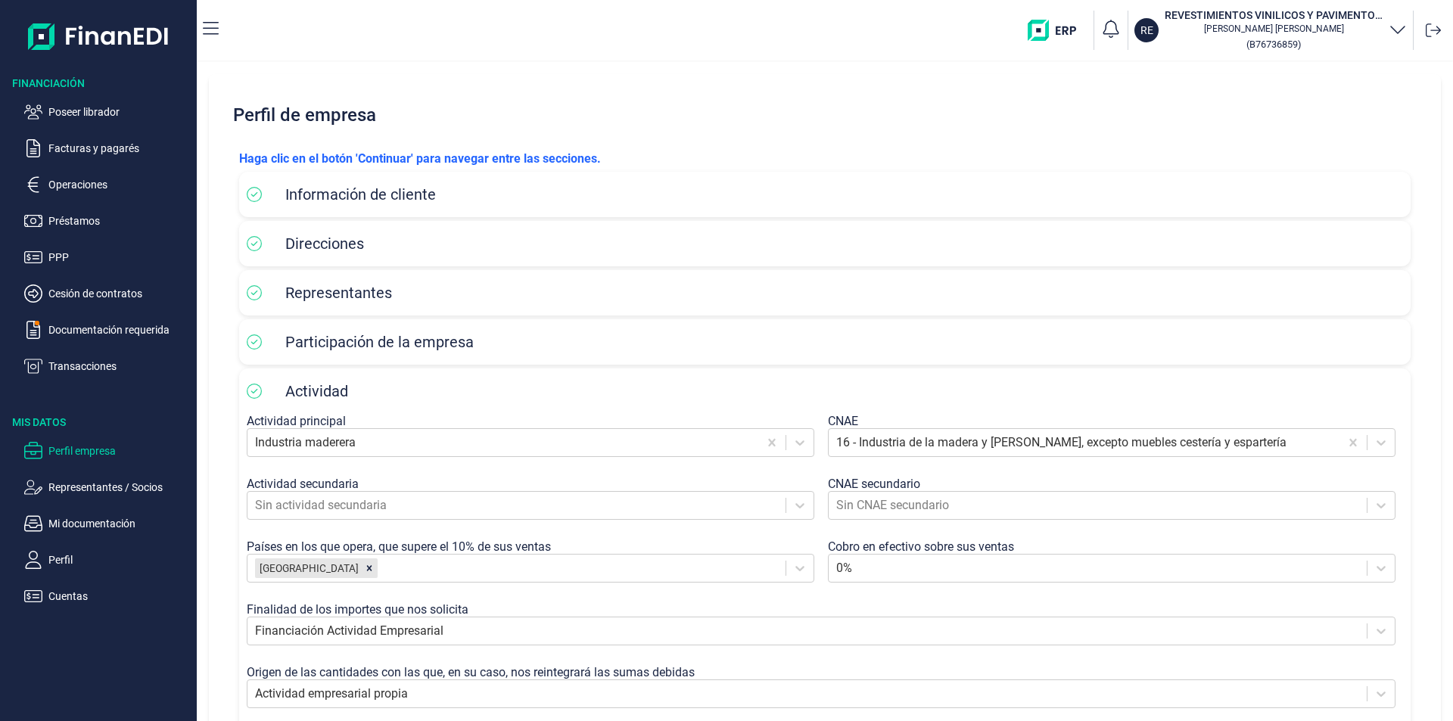
select select "ES"
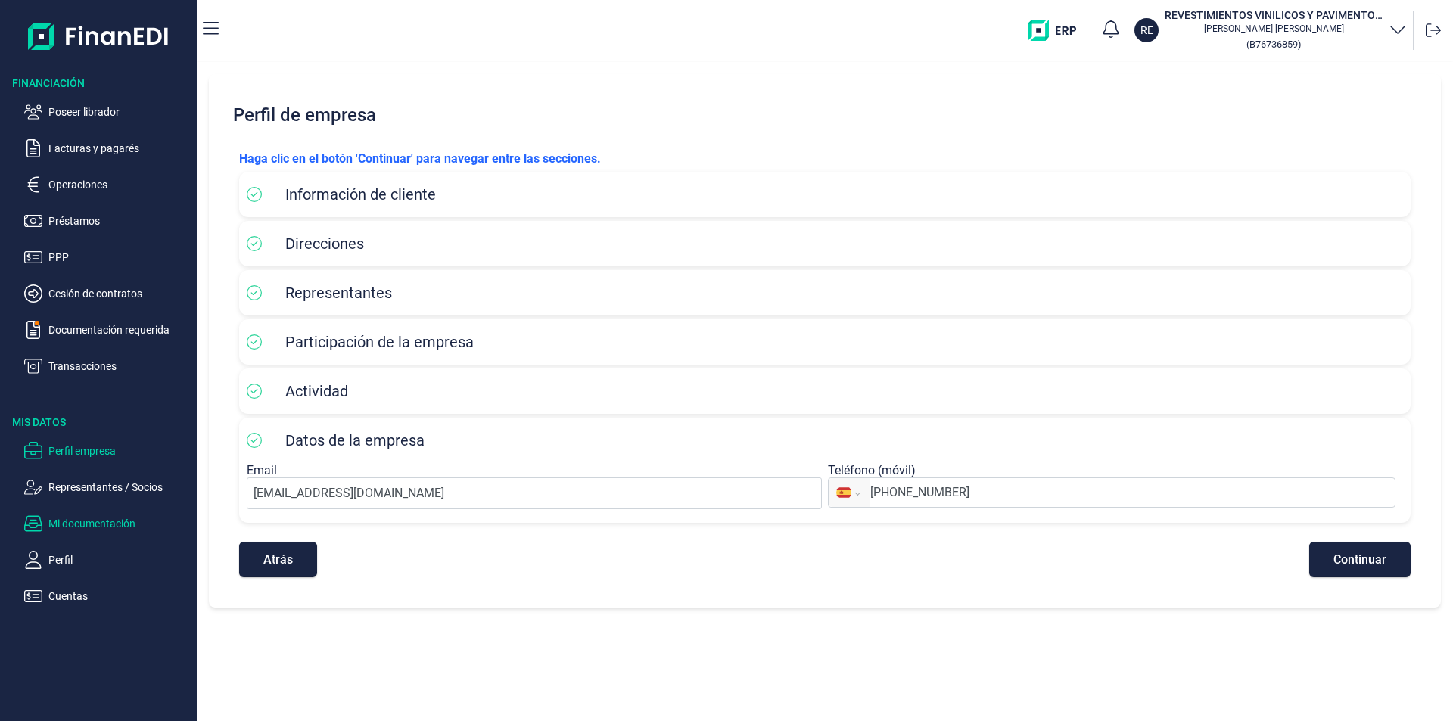
click at [82, 526] on p "Mi documentación" at bounding box center [119, 523] width 142 height 18
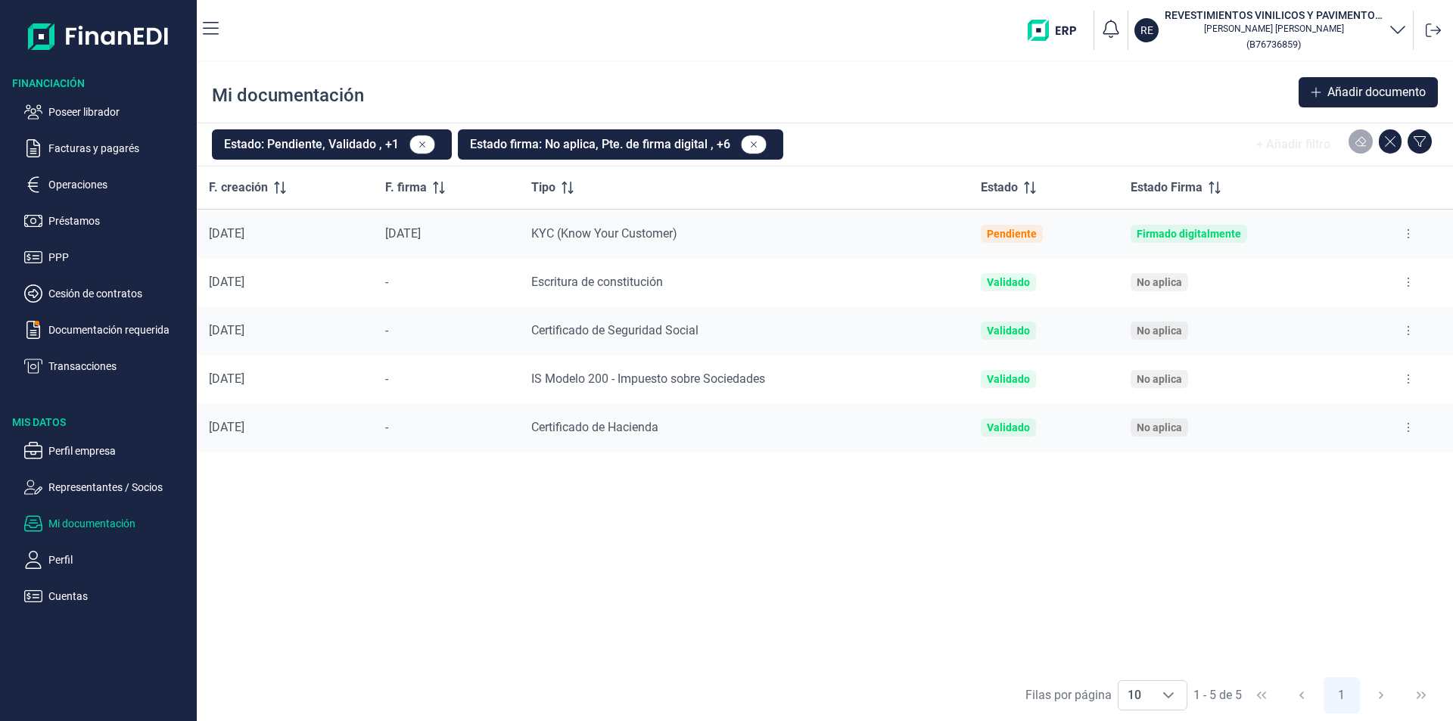
click at [1406, 376] on icon at bounding box center [1407, 379] width 3 height 12
click at [1316, 412] on span "Ver documento" at bounding box center [1315, 416] width 72 height 15
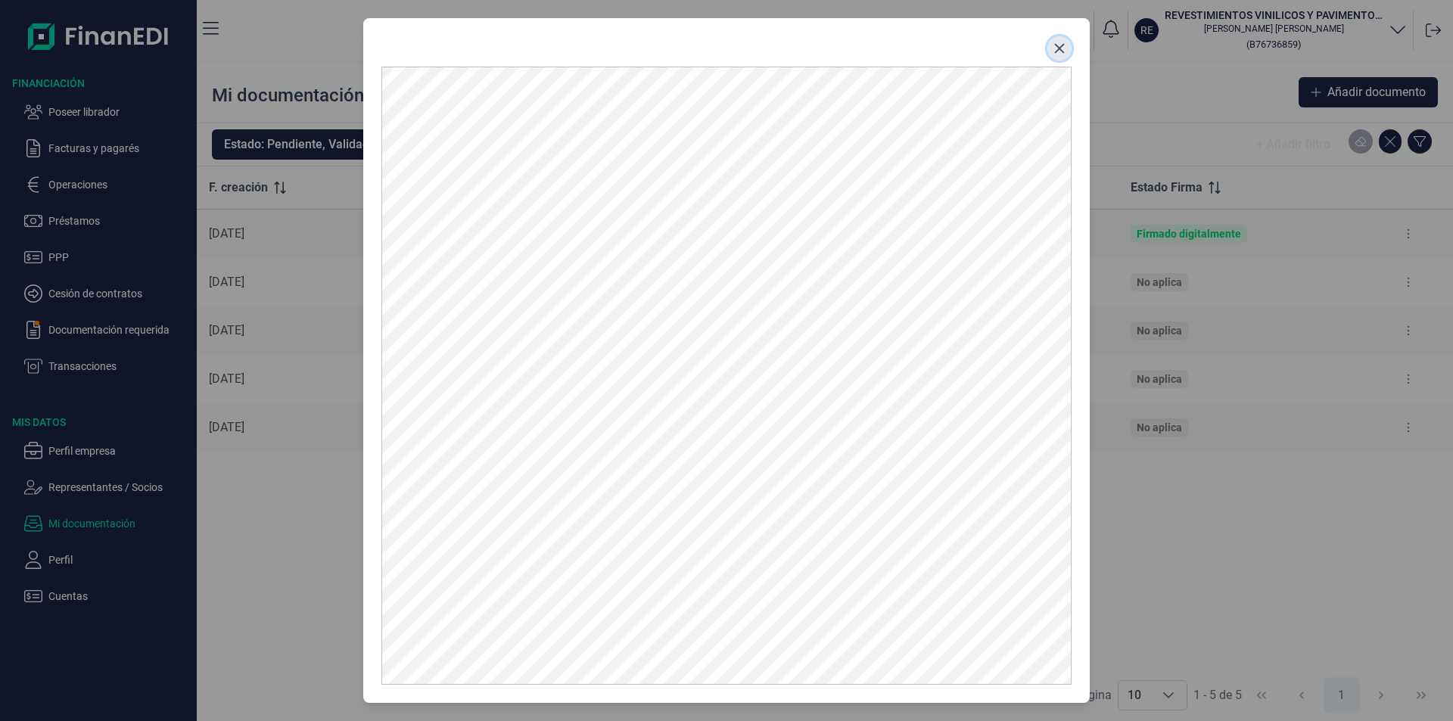
click at [1065, 51] on icon "Close" at bounding box center [1059, 48] width 12 height 12
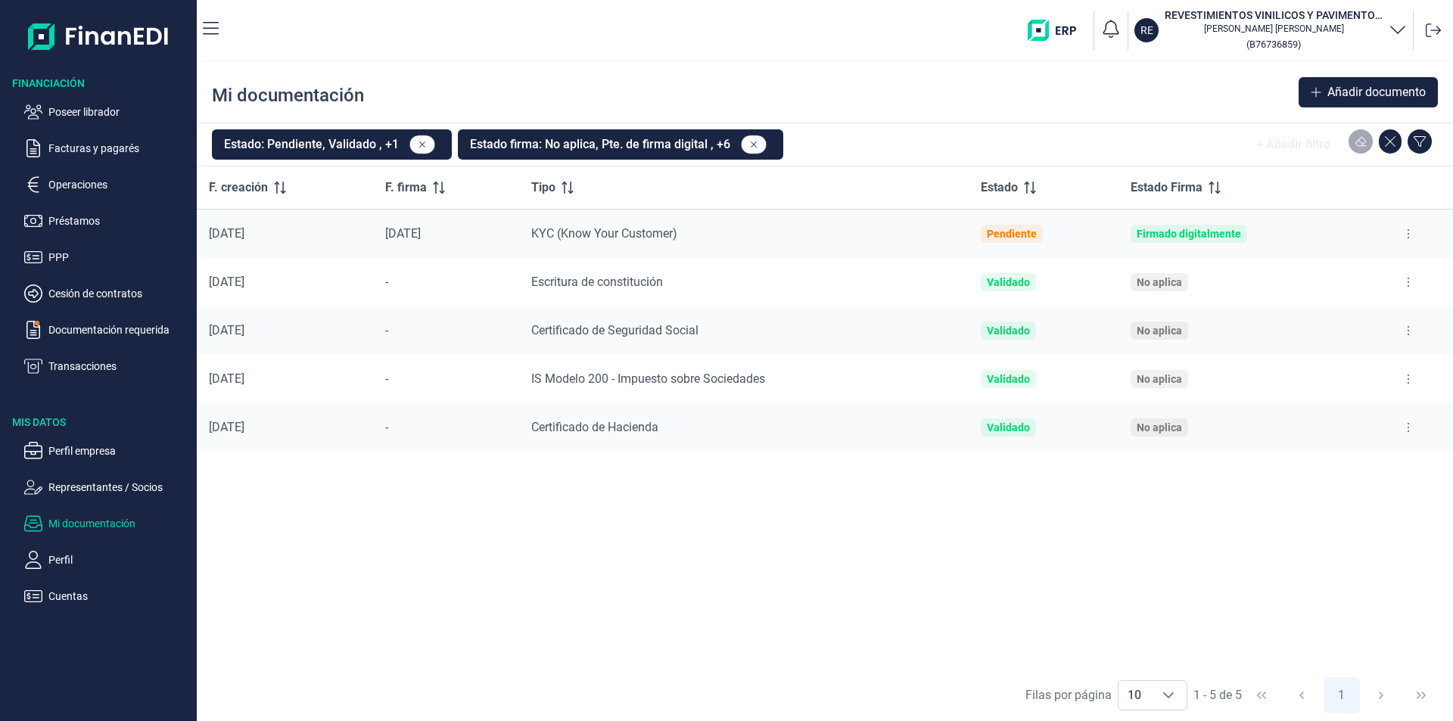
click at [1411, 279] on button at bounding box center [1407, 282] width 27 height 24
click at [1340, 323] on span "Ver documento" at bounding box center [1315, 319] width 72 height 15
click at [1408, 280] on icon at bounding box center [1407, 282] width 3 height 12
drag, startPoint x: 1329, startPoint y: 320, endPoint x: 1319, endPoint y: 321, distance: 10.6
click at [1327, 320] on span "Ver documento" at bounding box center [1315, 319] width 72 height 15
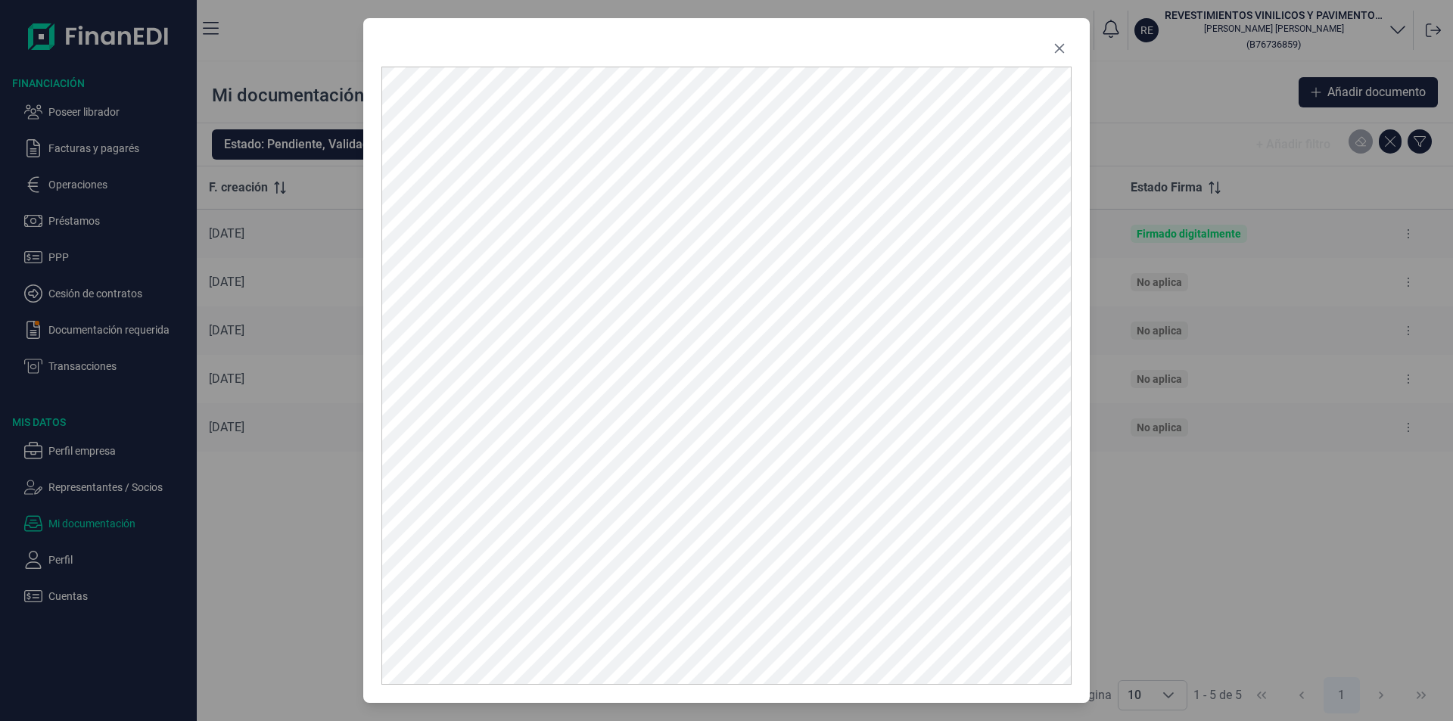
click at [1062, 48] on icon "Close" at bounding box center [1059, 48] width 12 height 12
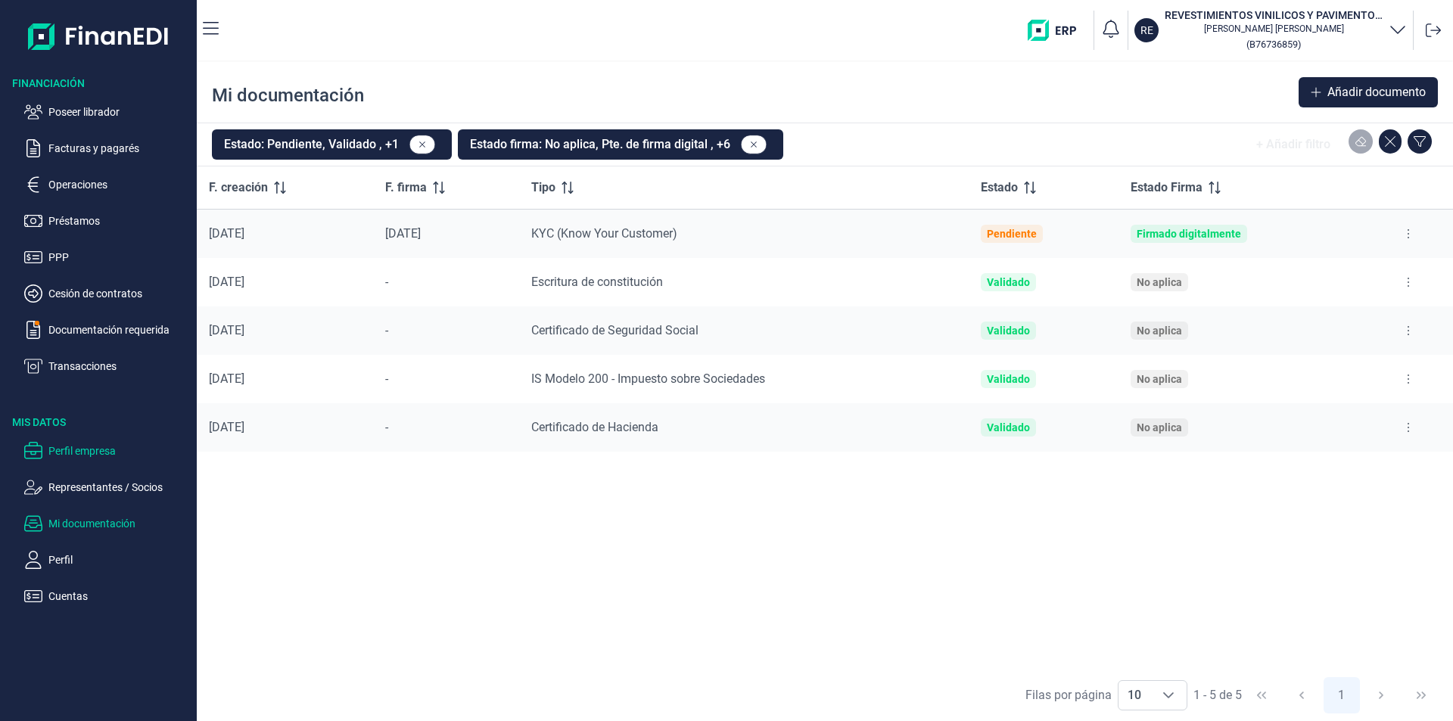
click at [95, 457] on p "Perfil empresa" at bounding box center [119, 451] width 142 height 18
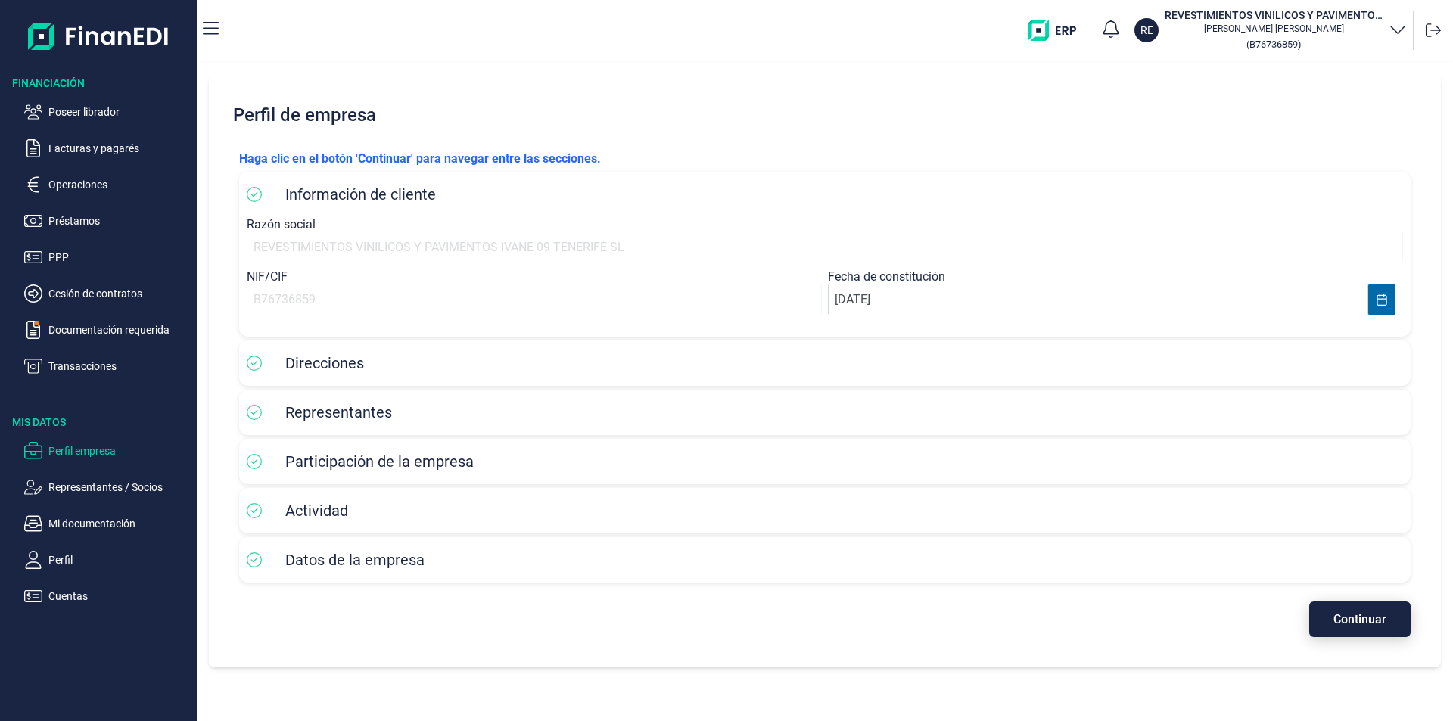
click at [1350, 617] on span "Continuar" at bounding box center [1359, 619] width 53 height 11
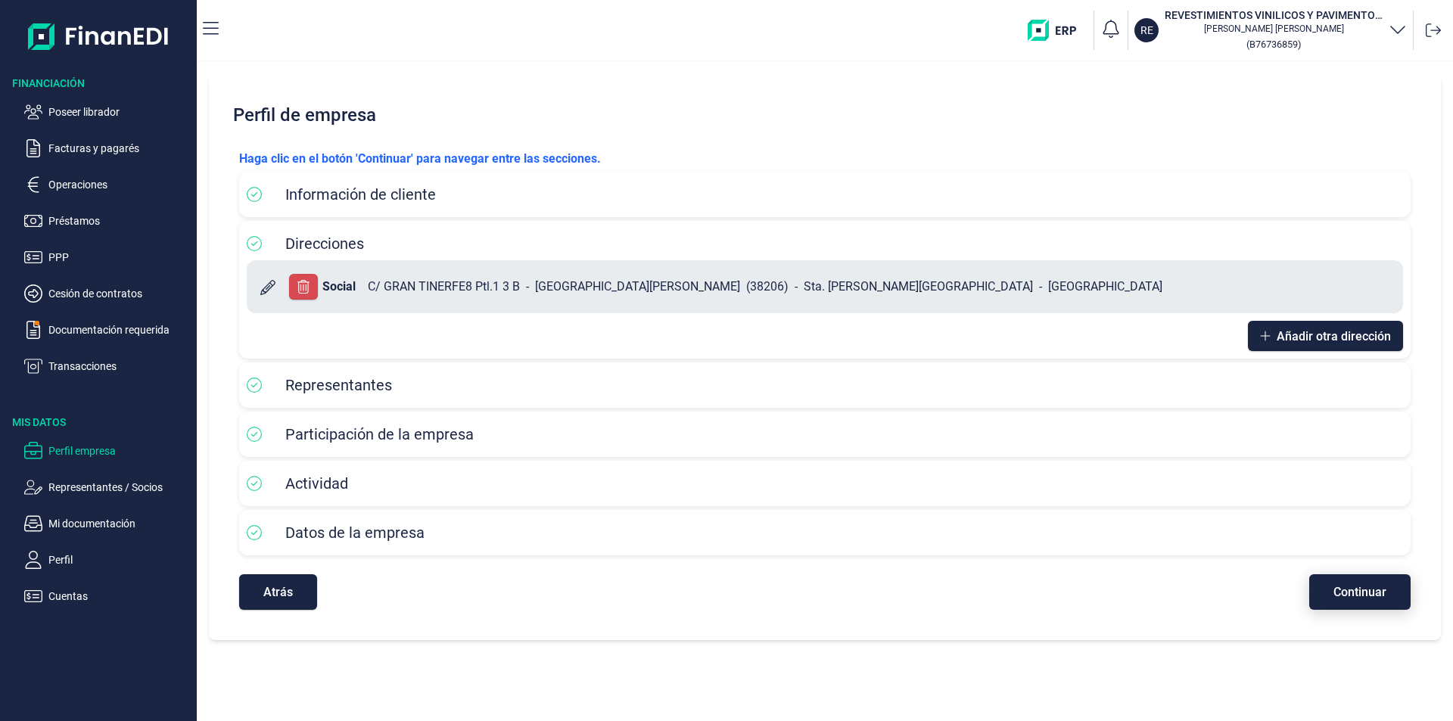
click at [1350, 588] on span "Continuar" at bounding box center [1359, 591] width 53 height 11
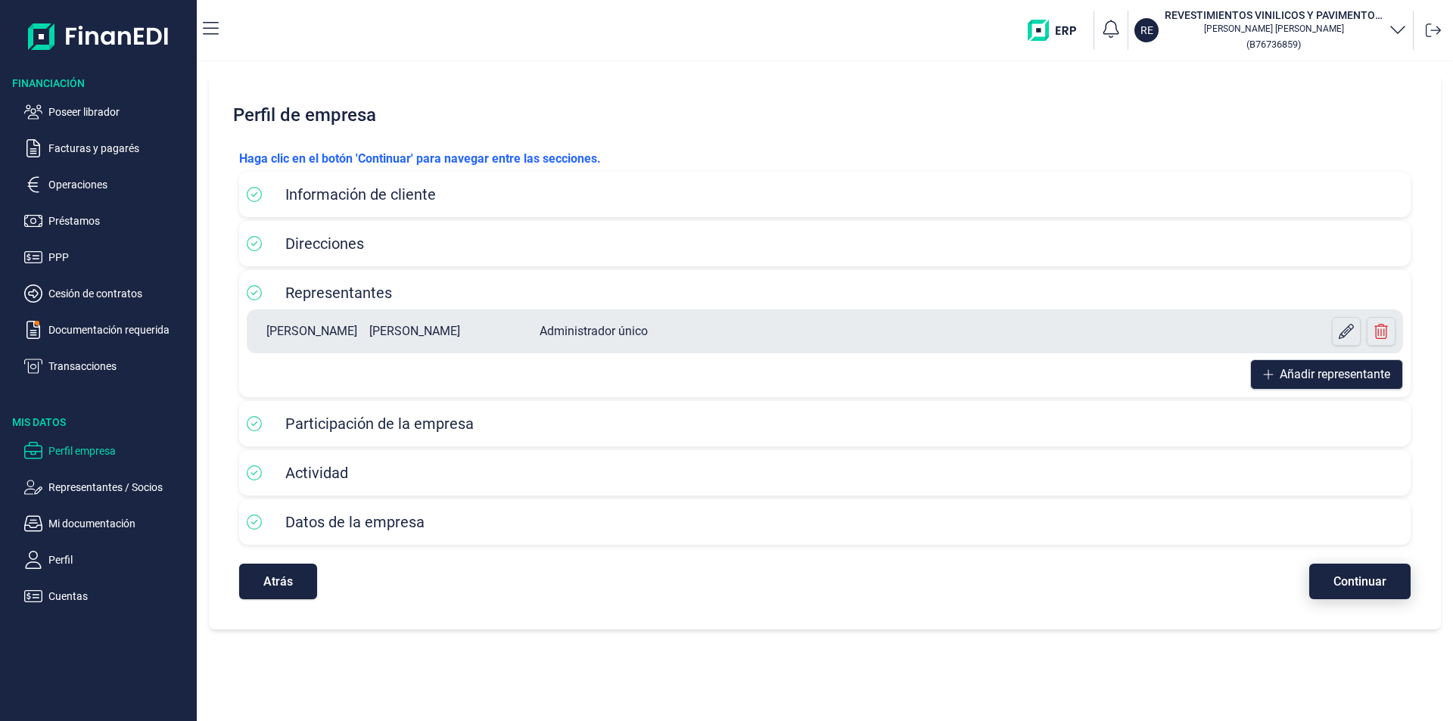
click at [1350, 587] on span "Continuar" at bounding box center [1359, 581] width 53 height 11
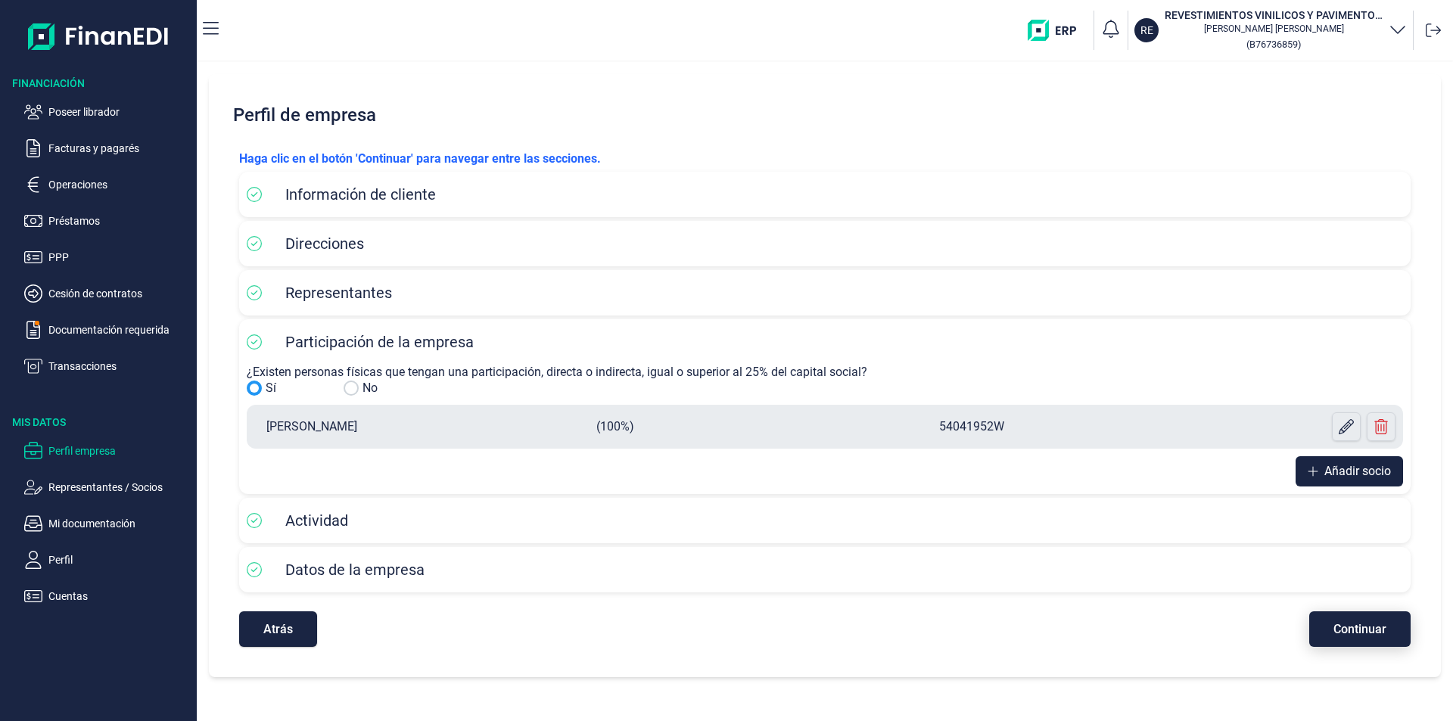
click at [1360, 623] on span "Continuar" at bounding box center [1359, 628] width 53 height 11
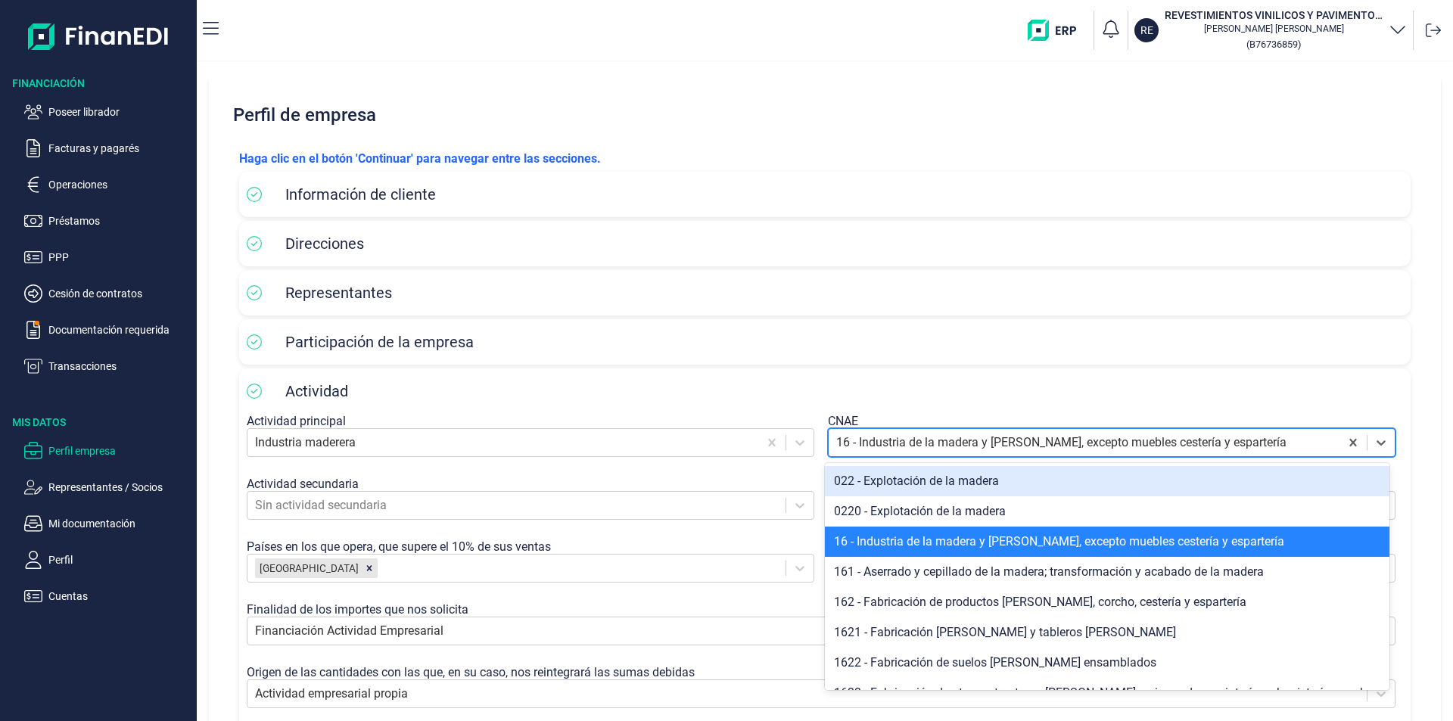
click at [850, 443] on div at bounding box center [1084, 442] width 496 height 21
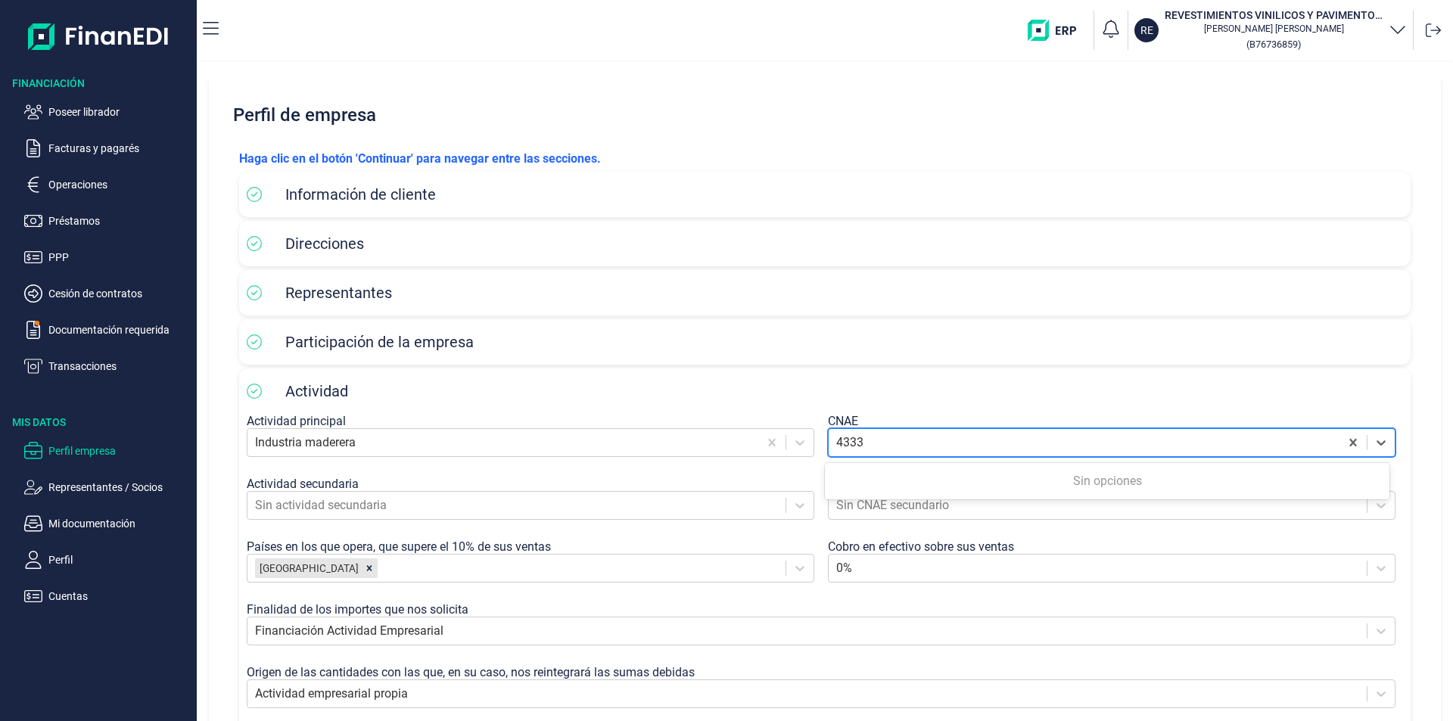
type input "4333"
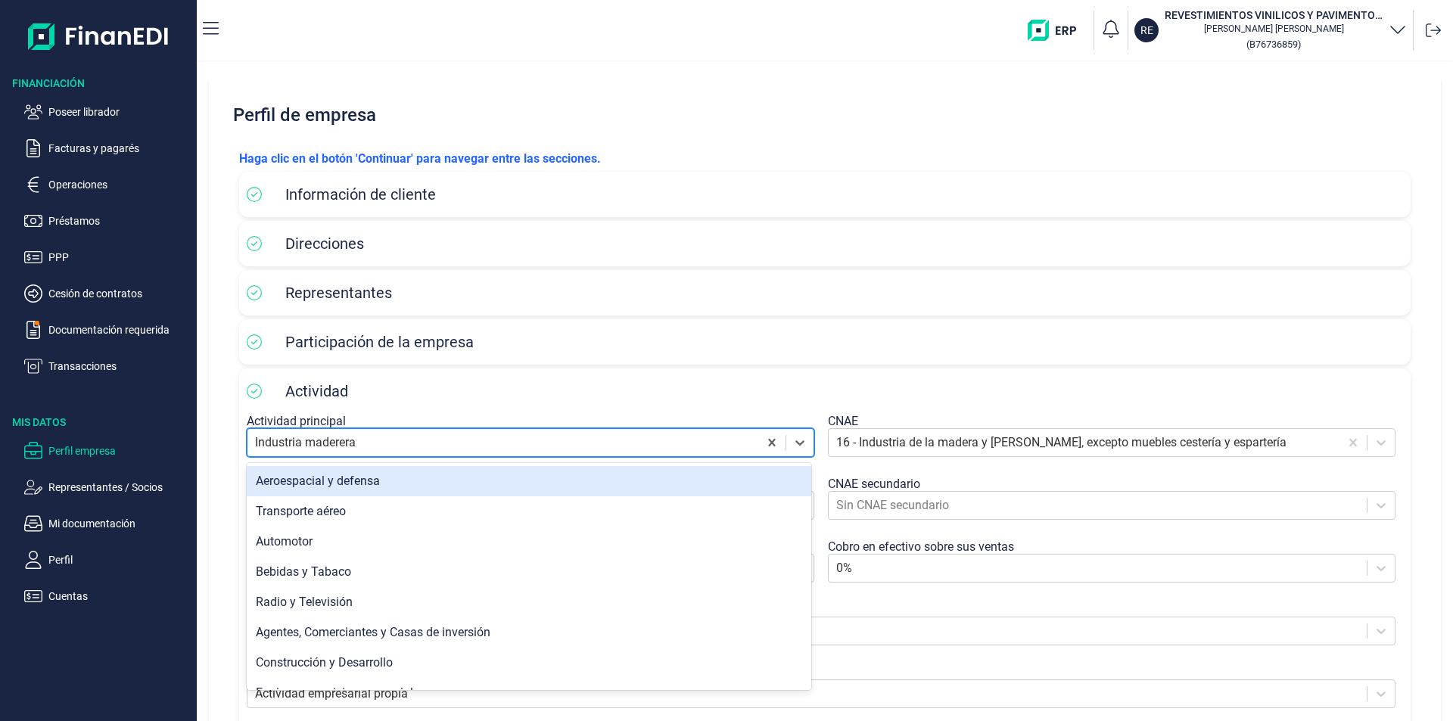
click at [339, 443] on div at bounding box center [503, 442] width 496 height 21
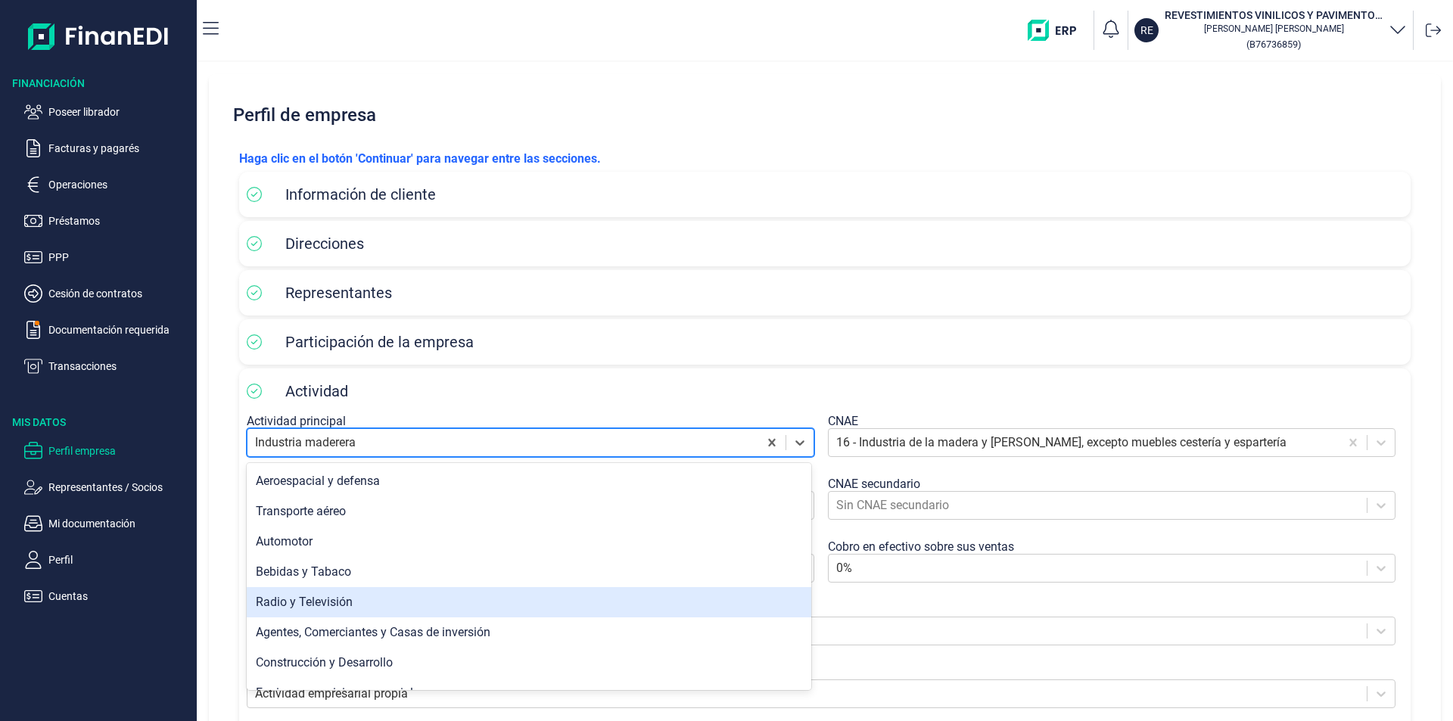
scroll to position [76, 0]
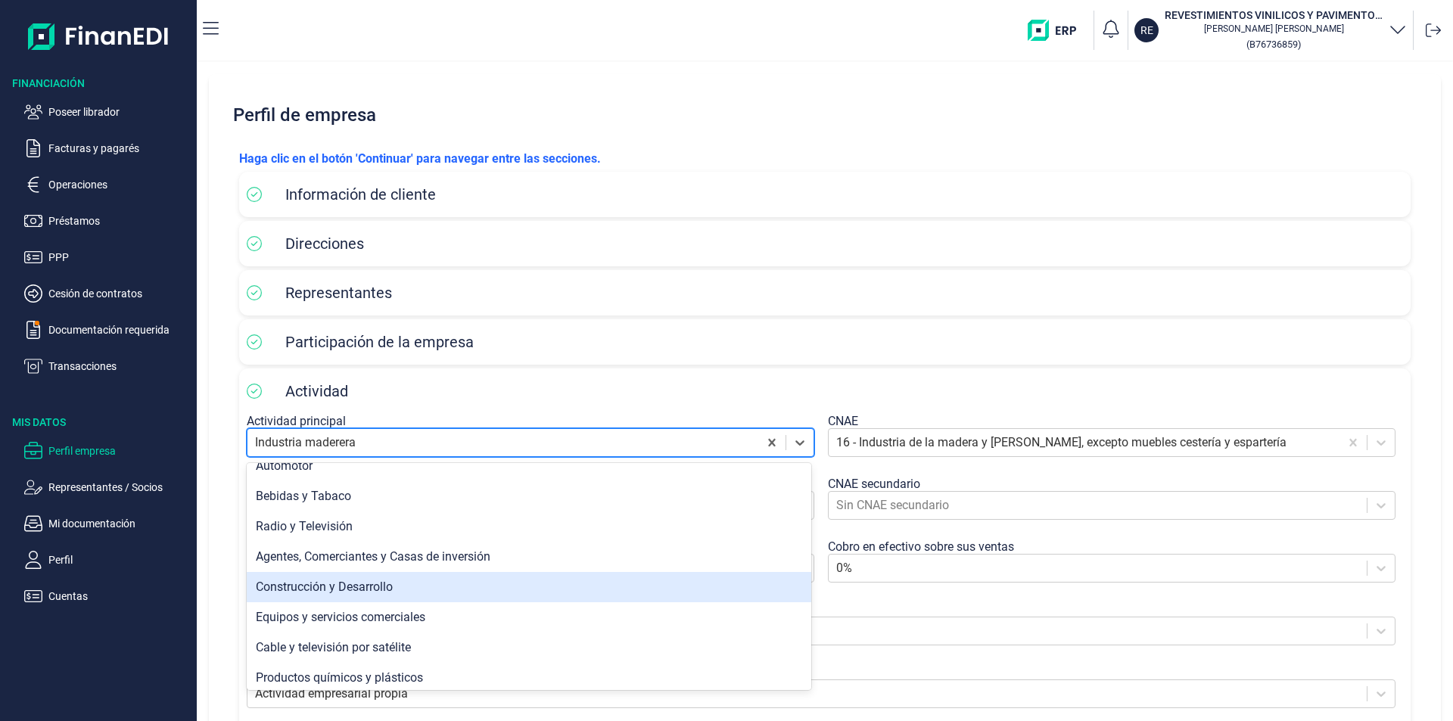
click at [351, 587] on div "Construcción y Desarrollo" at bounding box center [529, 587] width 564 height 30
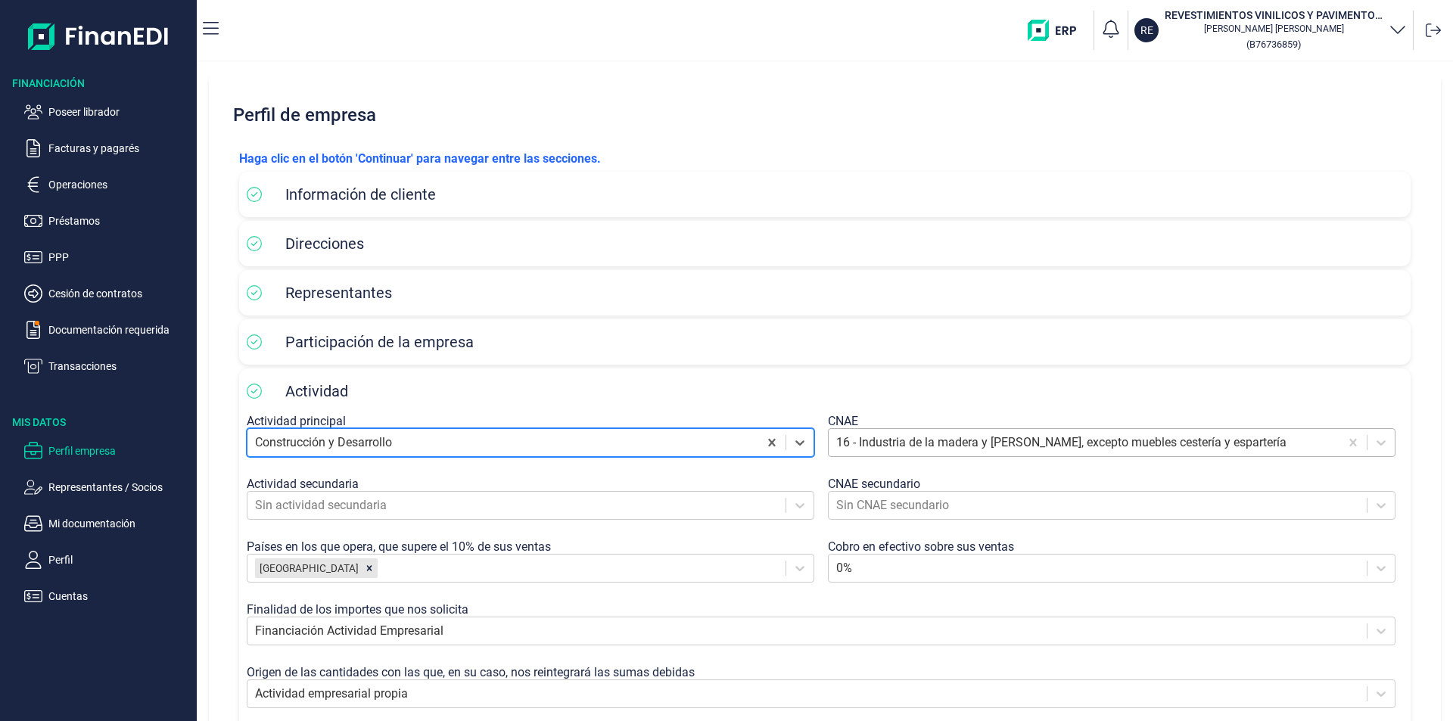
click at [853, 438] on div at bounding box center [1084, 442] width 496 height 21
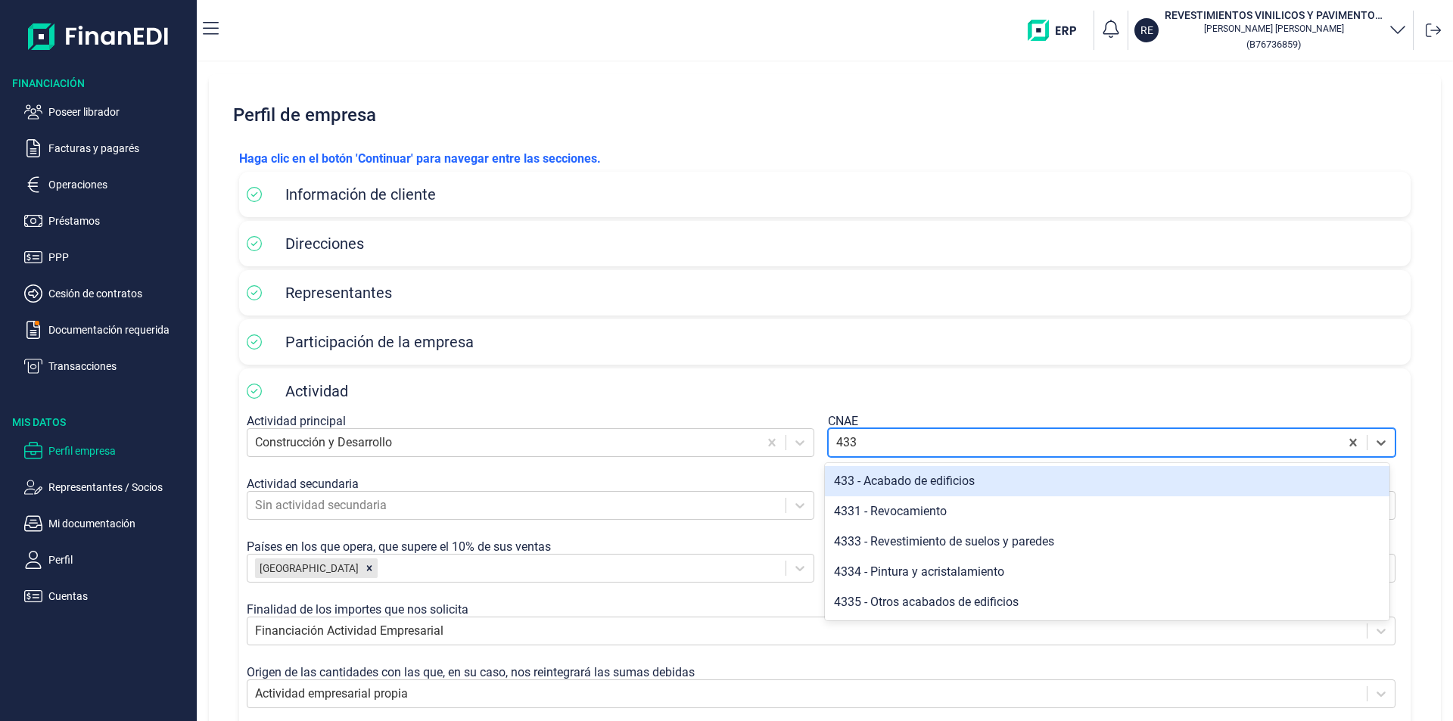
type input "4333"
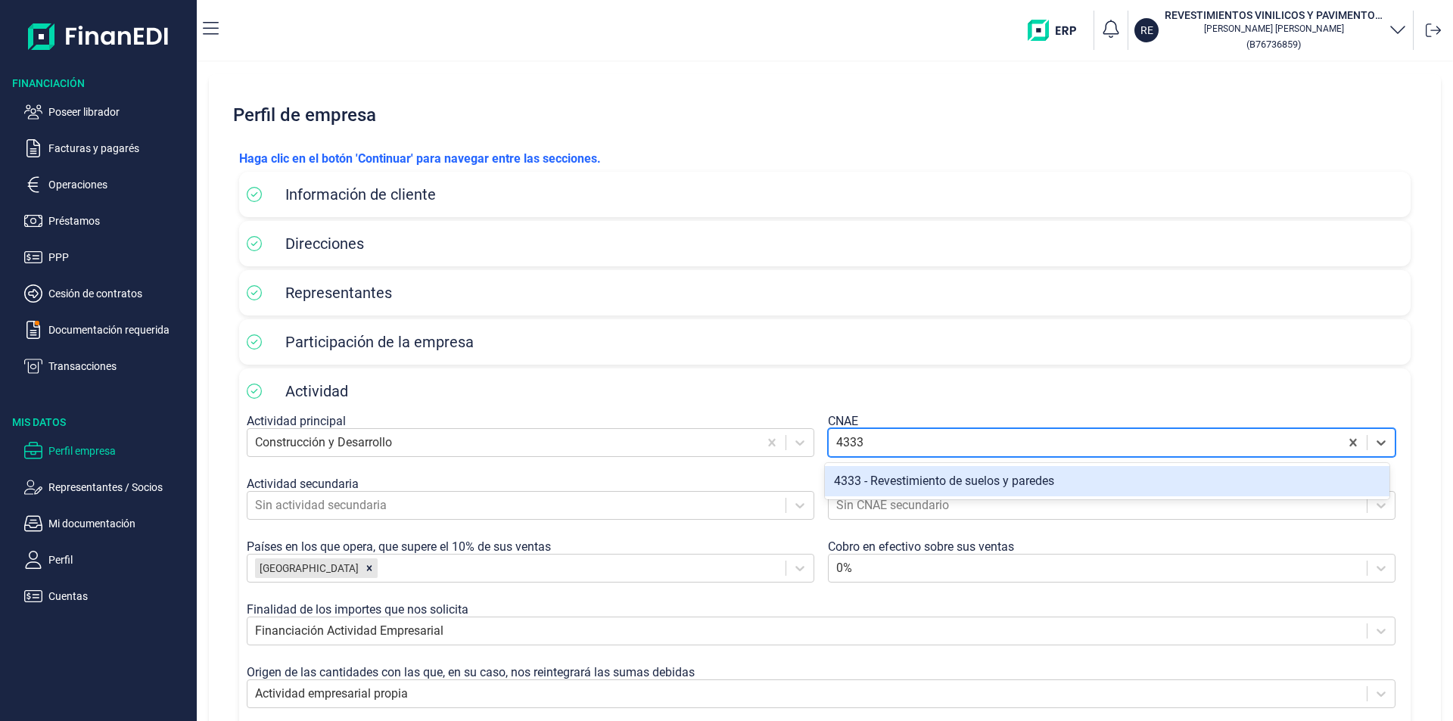
click at [962, 481] on div "4333 - Revestimiento de suelos y paredes" at bounding box center [1107, 481] width 564 height 30
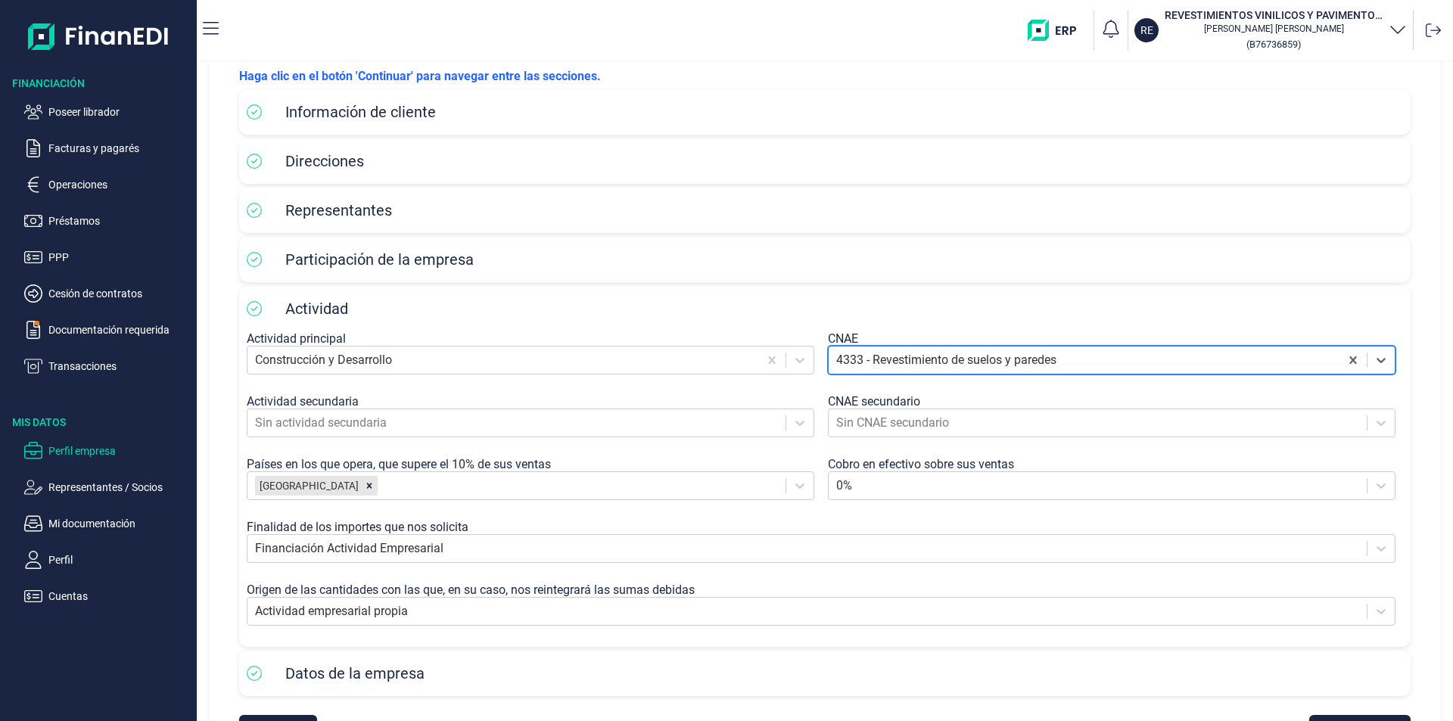
scroll to position [142, 0]
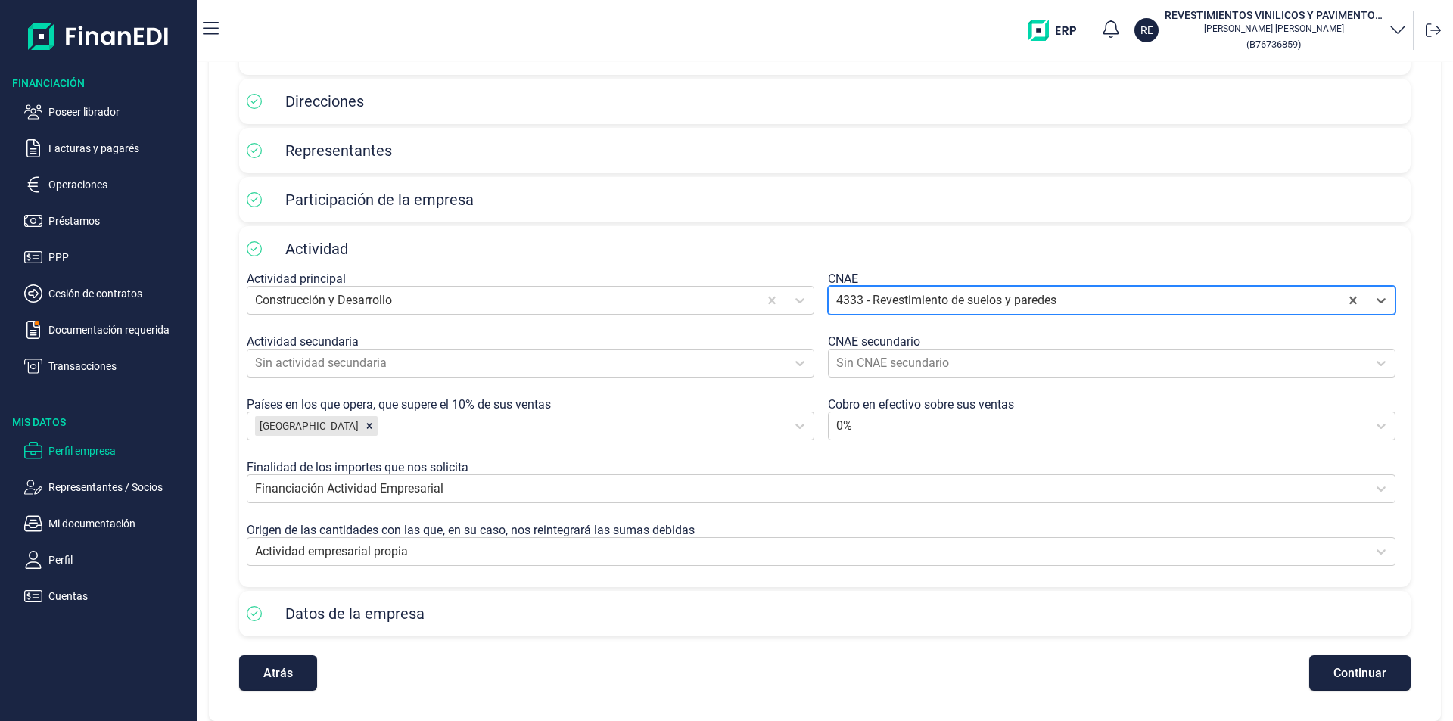
click at [1340, 671] on span "Continuar" at bounding box center [1359, 672] width 53 height 11
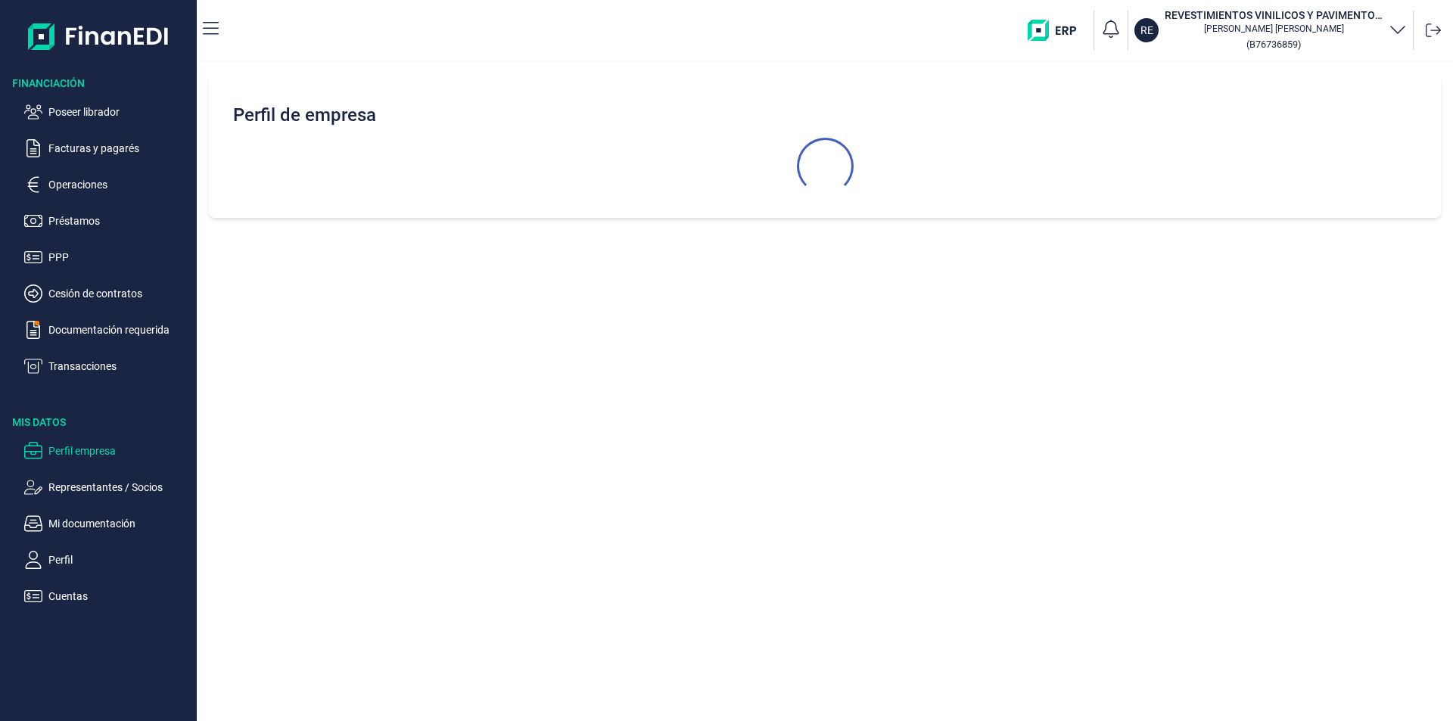
select select "ES"
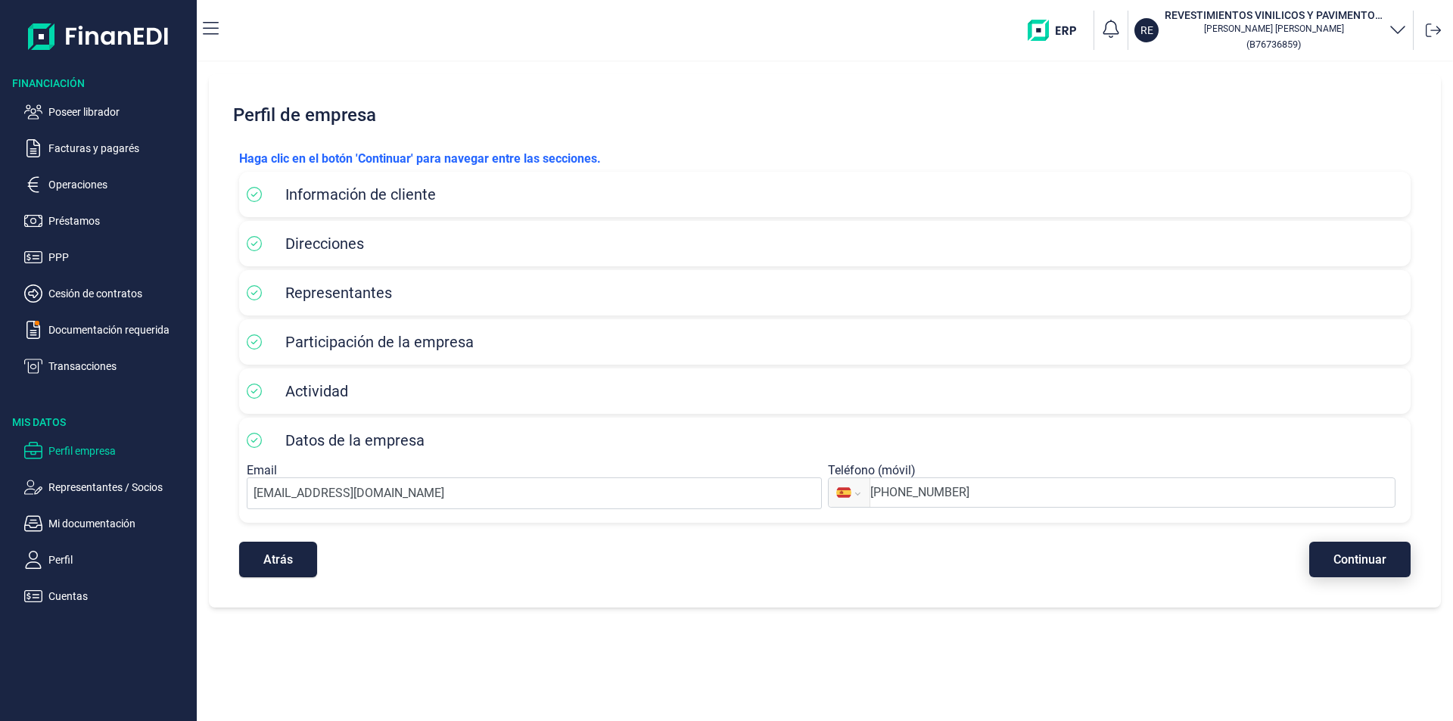
click at [1336, 563] on span "Continuar" at bounding box center [1359, 559] width 53 height 11
